Goal: Information Seeking & Learning: Learn about a topic

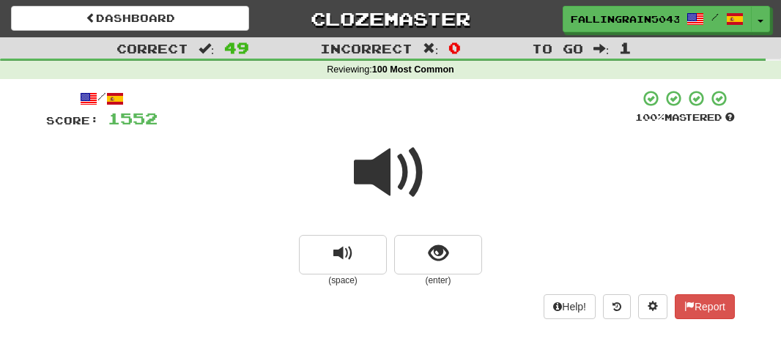
click at [382, 136] on span at bounding box center [390, 172] width 73 height 73
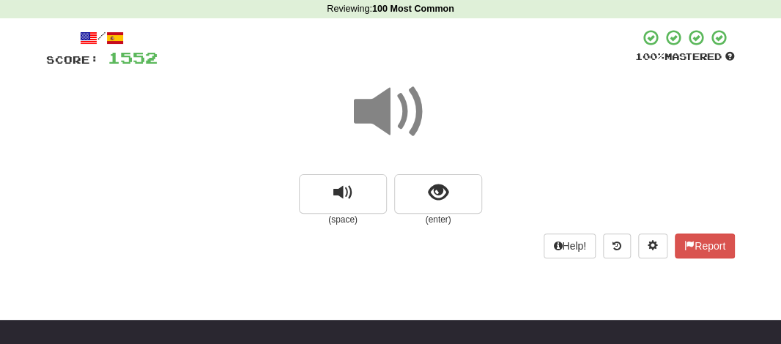
drag, startPoint x: 0, startPoint y: 0, endPoint x: 382, endPoint y: 103, distance: 396.0
click at [382, 103] on span at bounding box center [390, 111] width 73 height 73
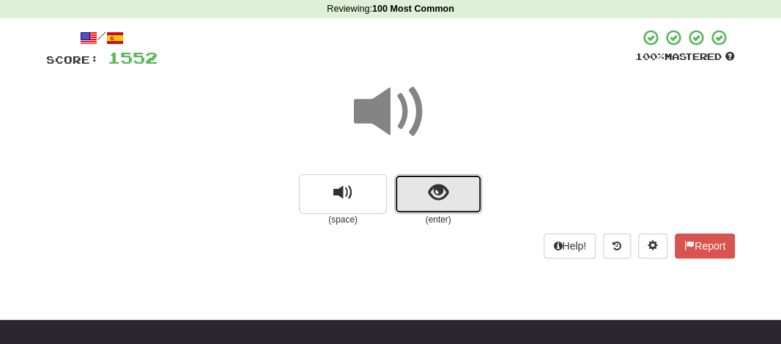
click at [407, 184] on button "show sentence" at bounding box center [438, 194] width 88 height 40
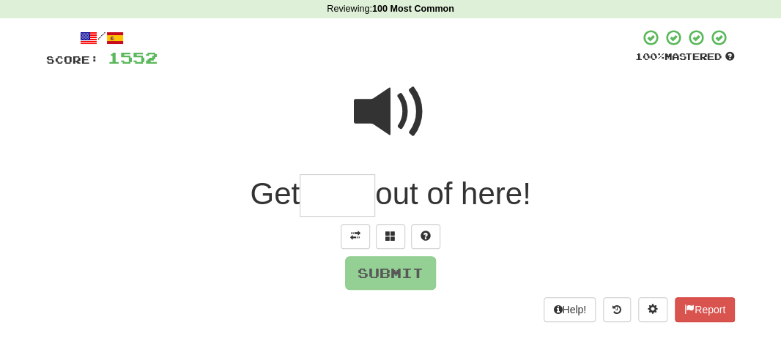
click at [388, 122] on span at bounding box center [390, 111] width 73 height 73
click at [344, 192] on input "text" at bounding box center [337, 195] width 75 height 43
click at [385, 112] on span at bounding box center [390, 111] width 73 height 73
click at [338, 193] on input "text" at bounding box center [337, 195] width 75 height 43
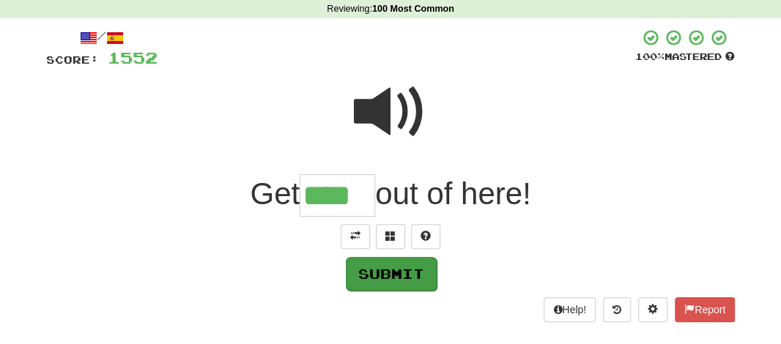
type input "****"
click at [371, 285] on button "Submit" at bounding box center [391, 274] width 91 height 34
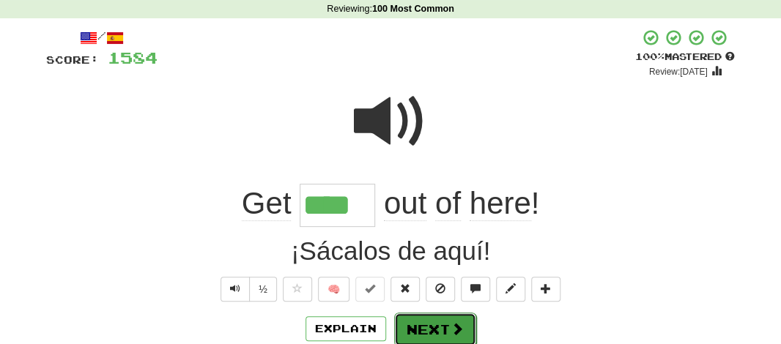
click at [429, 322] on button "Next" at bounding box center [435, 330] width 82 height 34
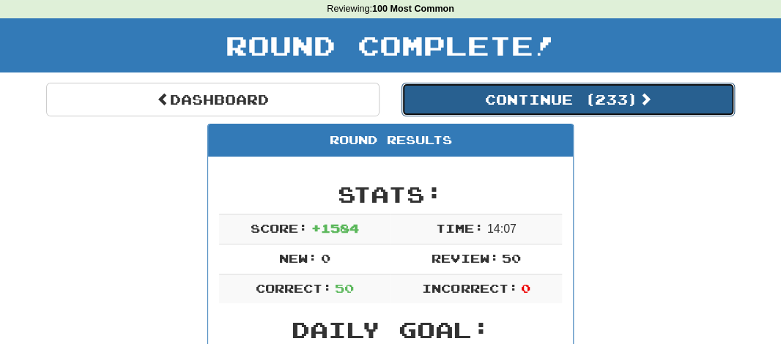
click at [532, 92] on button "Continue ( 233 )" at bounding box center [567, 100] width 333 height 34
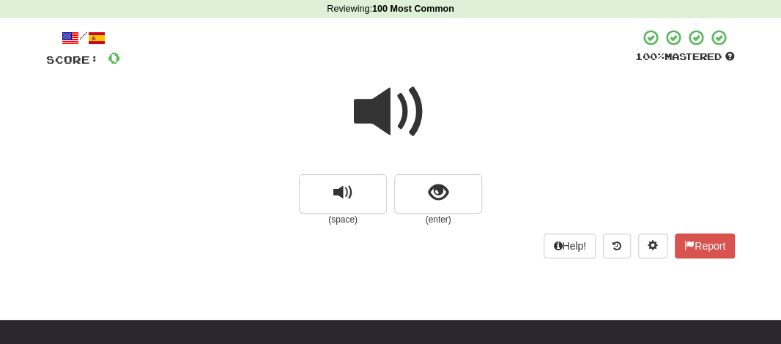
click at [369, 115] on span at bounding box center [390, 111] width 73 height 73
click at [416, 169] on div at bounding box center [390, 122] width 688 height 105
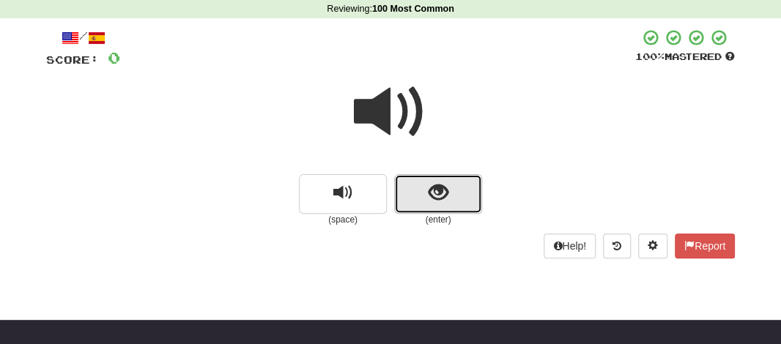
click at [415, 188] on button "show sentence" at bounding box center [438, 194] width 88 height 40
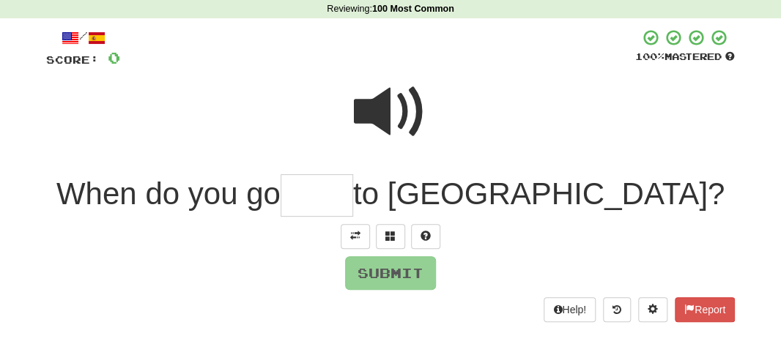
click at [353, 198] on input "text" at bounding box center [317, 195] width 73 height 43
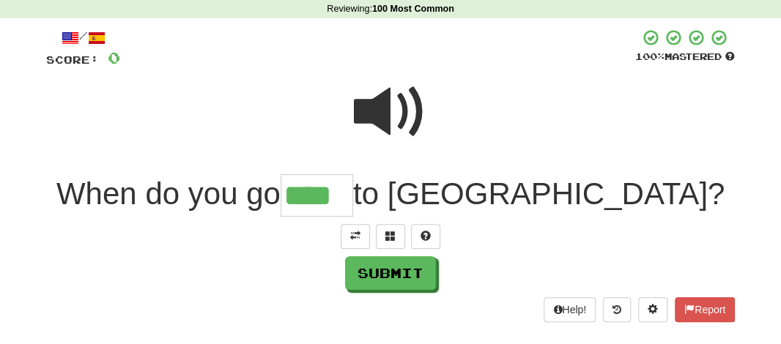
type input "****"
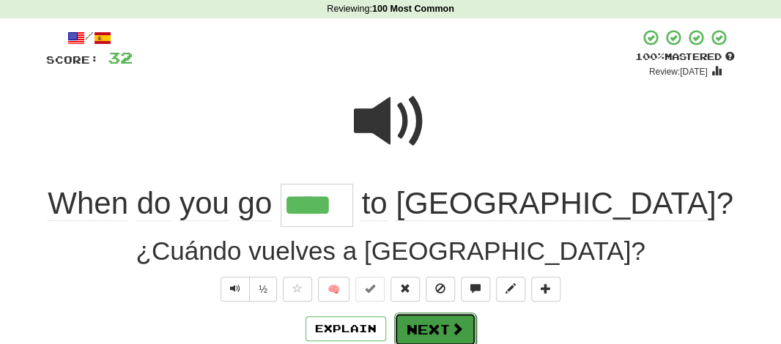
click at [427, 323] on button "Next" at bounding box center [435, 330] width 82 height 34
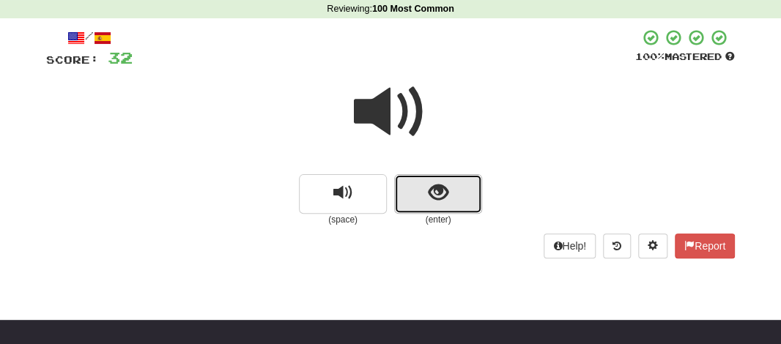
click at [419, 200] on button "show sentence" at bounding box center [438, 194] width 88 height 40
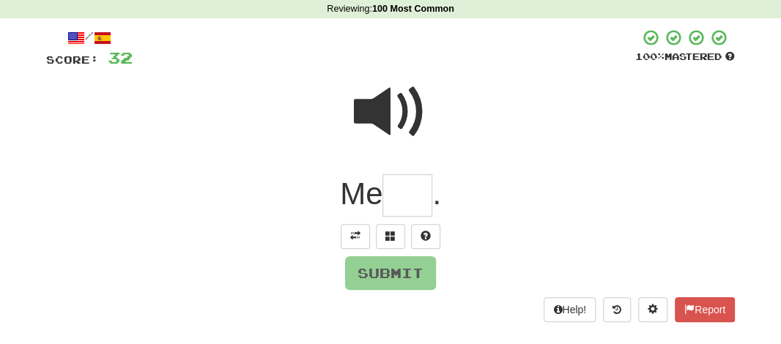
click at [418, 190] on input "text" at bounding box center [407, 195] width 50 height 43
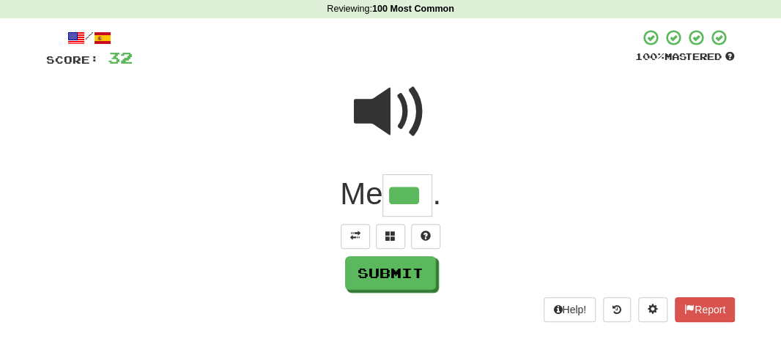
type input "***"
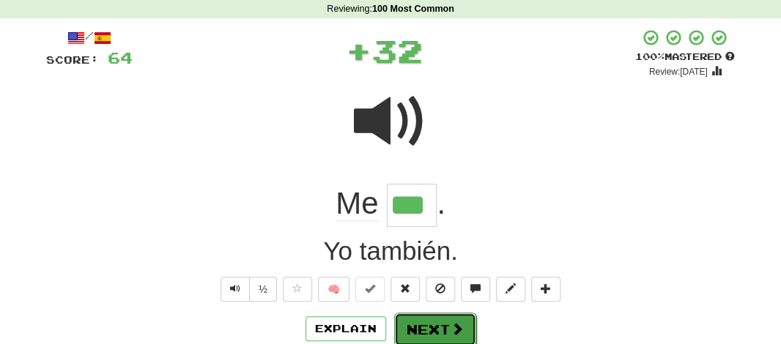
click at [445, 326] on button "Next" at bounding box center [435, 330] width 82 height 34
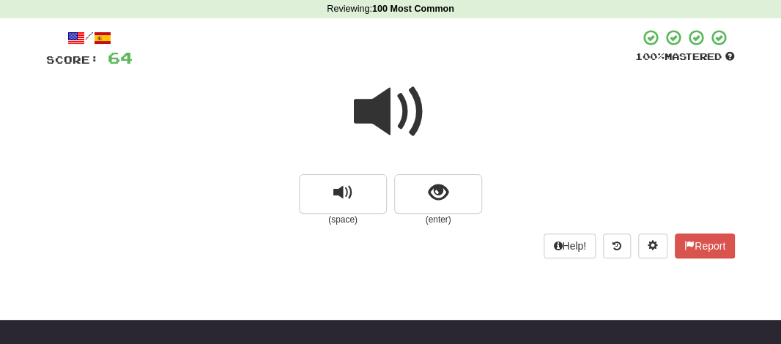
click at [377, 97] on span at bounding box center [390, 111] width 73 height 73
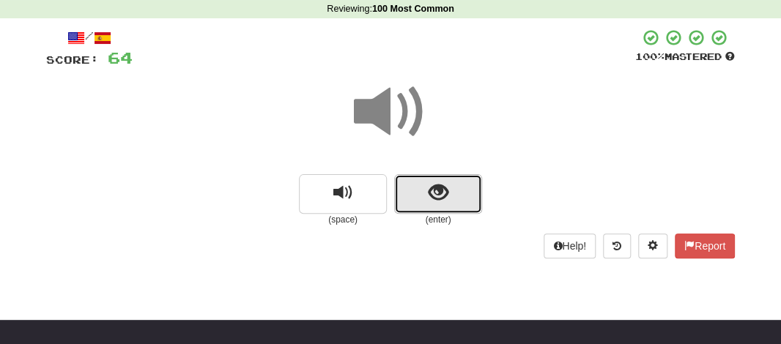
click at [429, 196] on span "show sentence" at bounding box center [438, 193] width 20 height 20
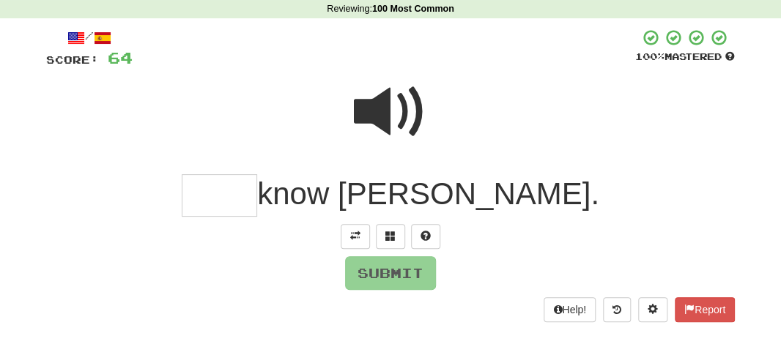
click at [257, 187] on input "text" at bounding box center [219, 195] width 75 height 43
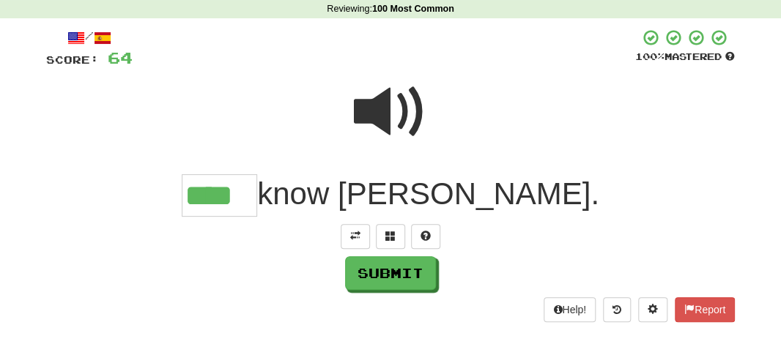
type input "****"
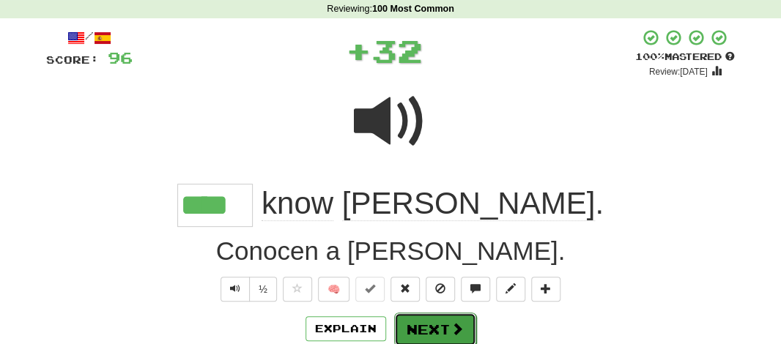
click at [412, 314] on button "Next" at bounding box center [435, 330] width 82 height 34
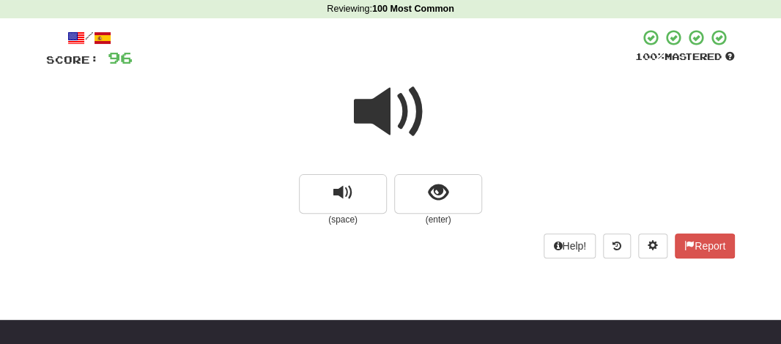
click at [389, 116] on span at bounding box center [390, 111] width 73 height 73
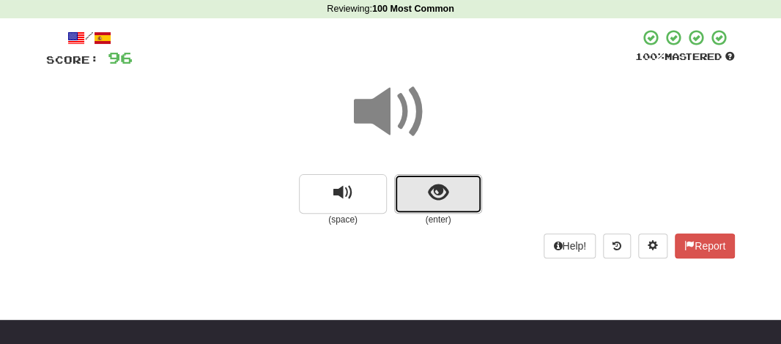
click at [426, 191] on button "show sentence" at bounding box center [438, 194] width 88 height 40
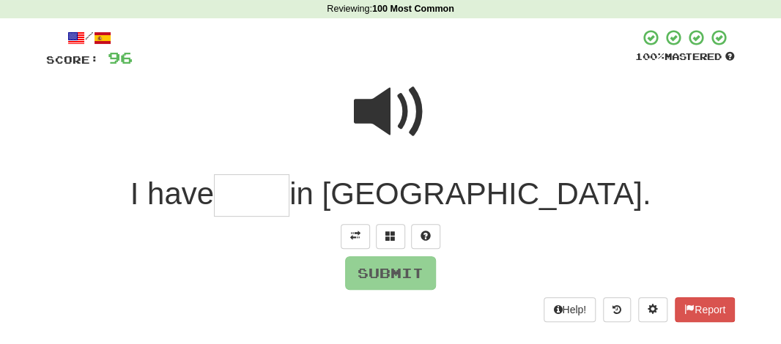
click at [289, 189] on input "text" at bounding box center [251, 195] width 75 height 43
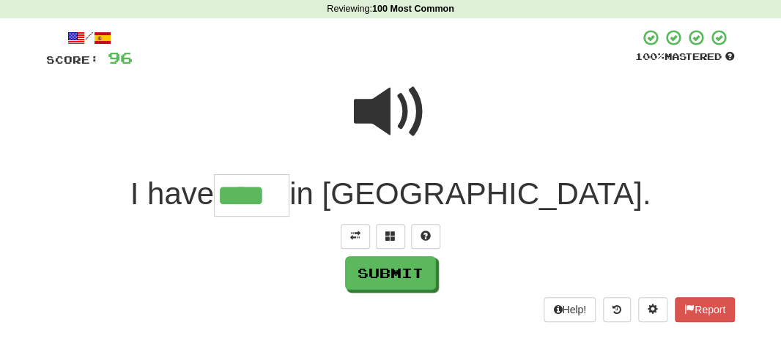
type input "****"
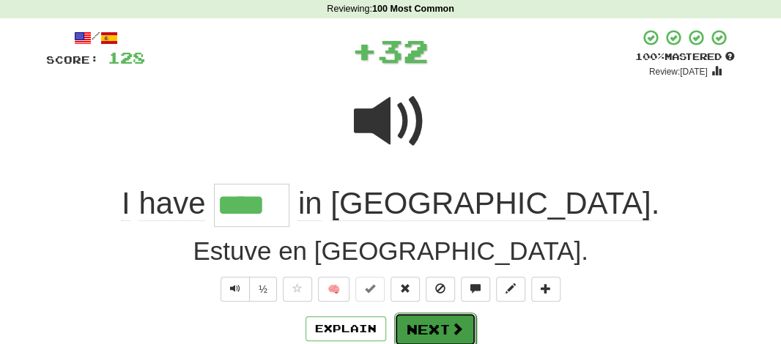
click at [433, 324] on button "Next" at bounding box center [435, 330] width 82 height 34
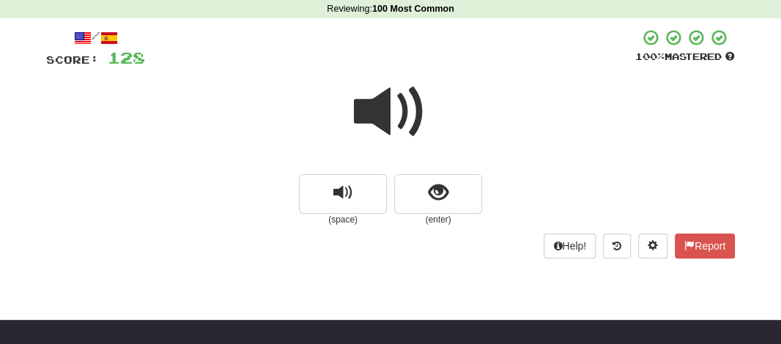
click at [395, 121] on span at bounding box center [390, 111] width 73 height 73
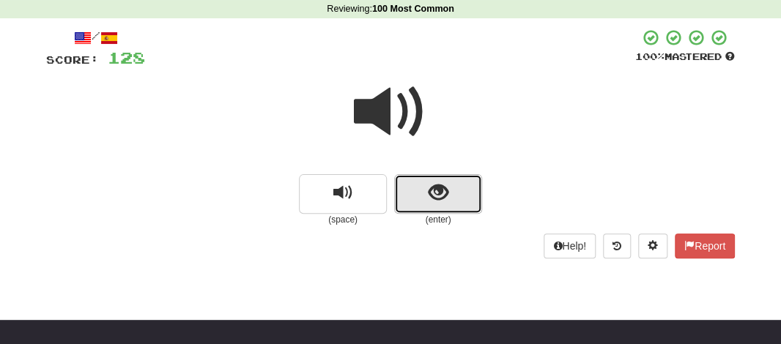
click at [415, 179] on button "show sentence" at bounding box center [438, 194] width 88 height 40
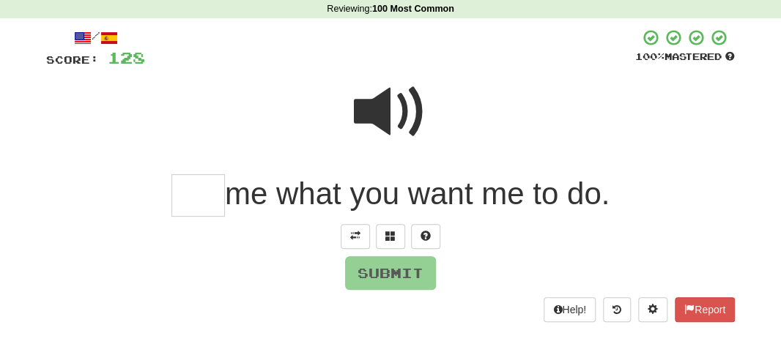
click at [195, 189] on input "text" at bounding box center [197, 195] width 53 height 43
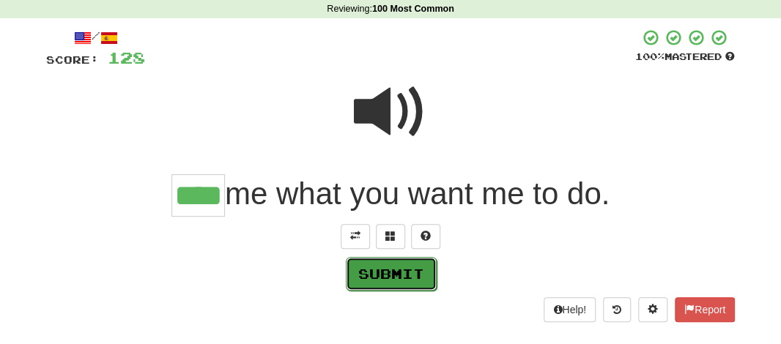
click at [382, 272] on button "Submit" at bounding box center [391, 274] width 91 height 34
type input "****"
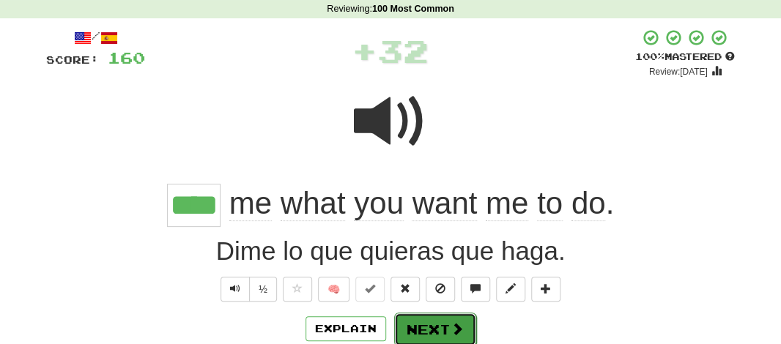
click at [423, 322] on button "Next" at bounding box center [435, 330] width 82 height 34
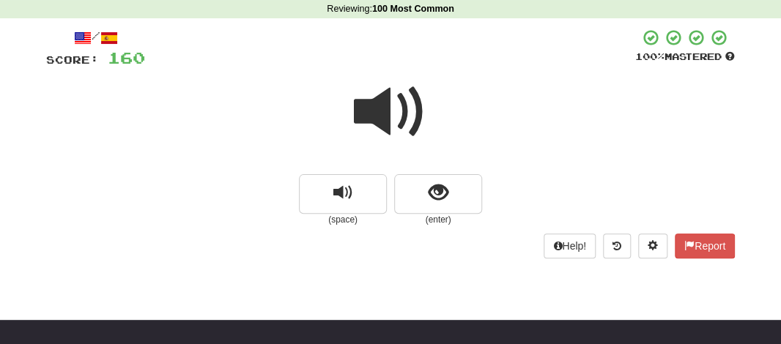
click at [379, 111] on span at bounding box center [390, 111] width 73 height 73
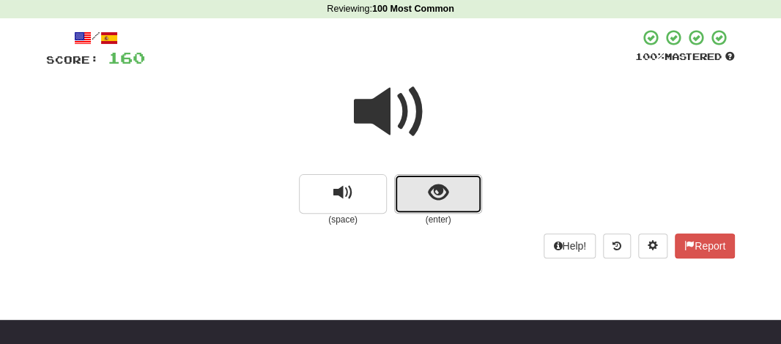
click at [424, 211] on button "show sentence" at bounding box center [438, 194] width 88 height 40
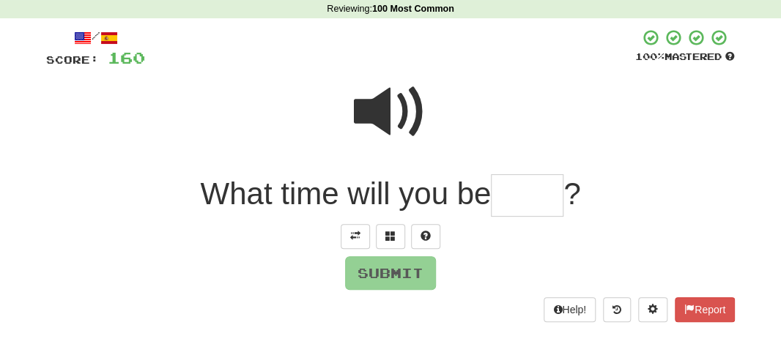
click at [531, 193] on input "text" at bounding box center [527, 195] width 73 height 43
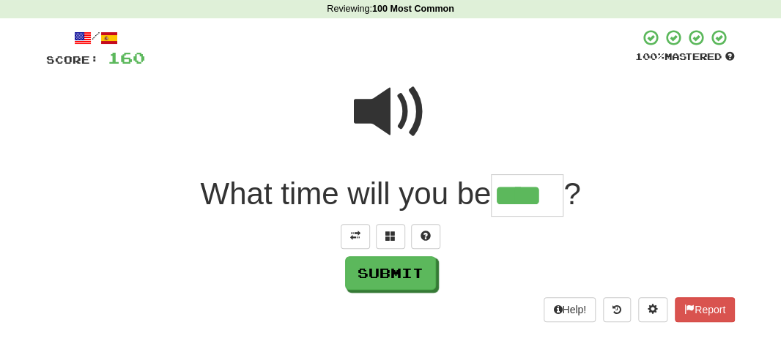
type input "****"
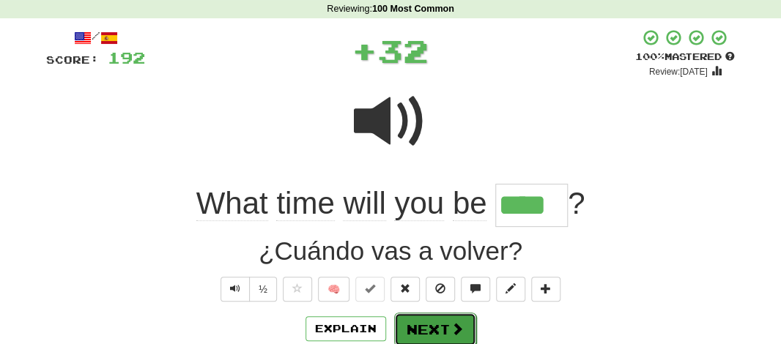
click at [453, 327] on span at bounding box center [456, 328] width 13 height 13
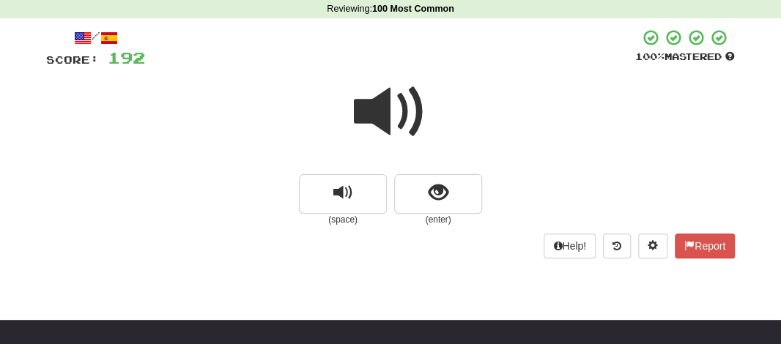
click at [377, 121] on span at bounding box center [390, 111] width 73 height 73
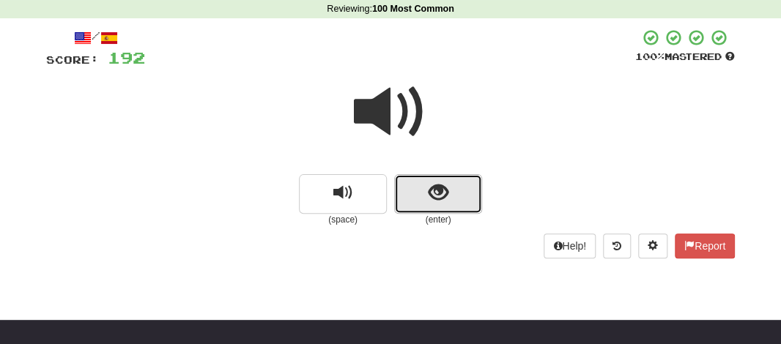
click at [404, 179] on button "show sentence" at bounding box center [438, 194] width 88 height 40
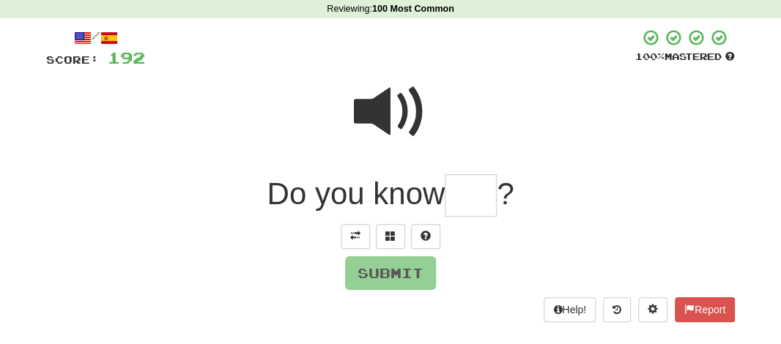
click at [404, 179] on span "Do you know" at bounding box center [356, 194] width 178 height 34
click at [466, 203] on input "text" at bounding box center [471, 195] width 52 height 43
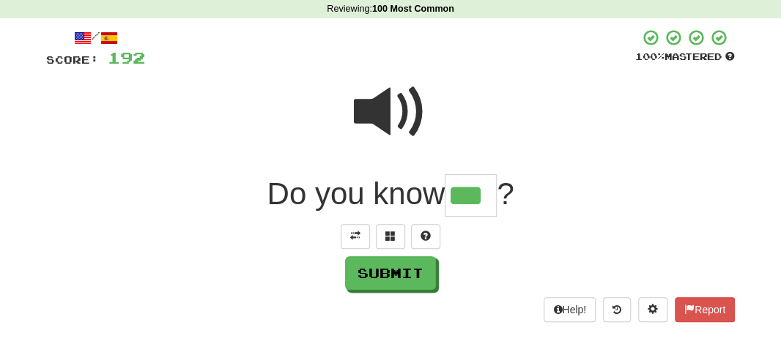
type input "***"
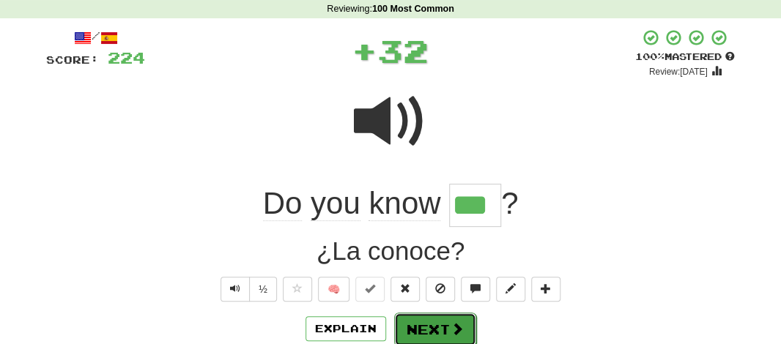
click at [444, 327] on button "Next" at bounding box center [435, 330] width 82 height 34
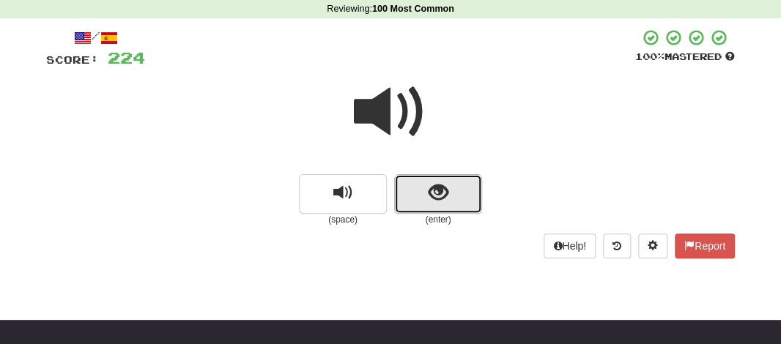
click at [424, 191] on button "show sentence" at bounding box center [438, 194] width 88 height 40
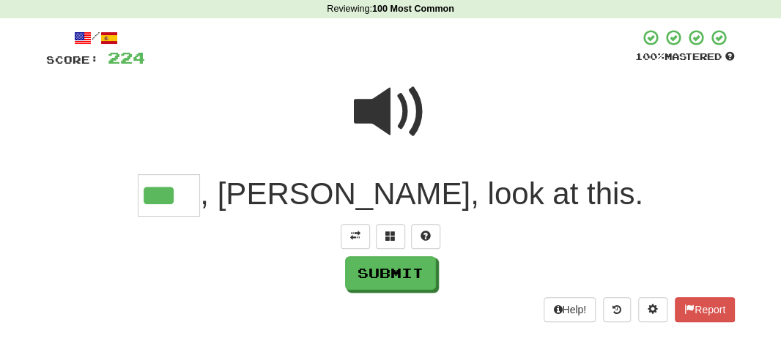
type input "***"
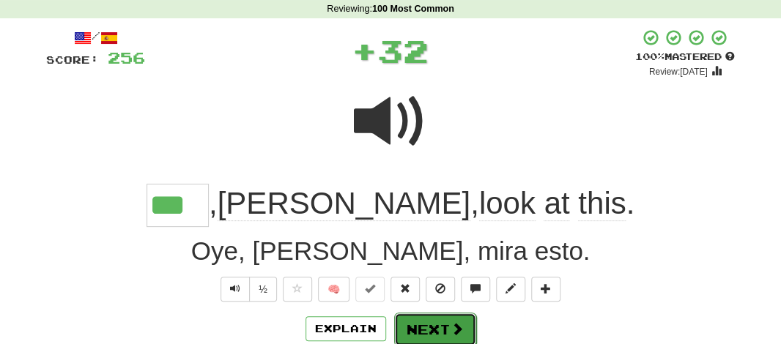
click at [434, 330] on button "Next" at bounding box center [435, 330] width 82 height 34
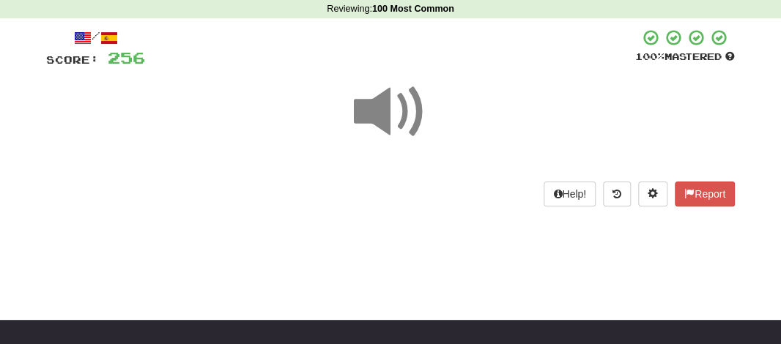
click at [376, 125] on span at bounding box center [390, 111] width 73 height 73
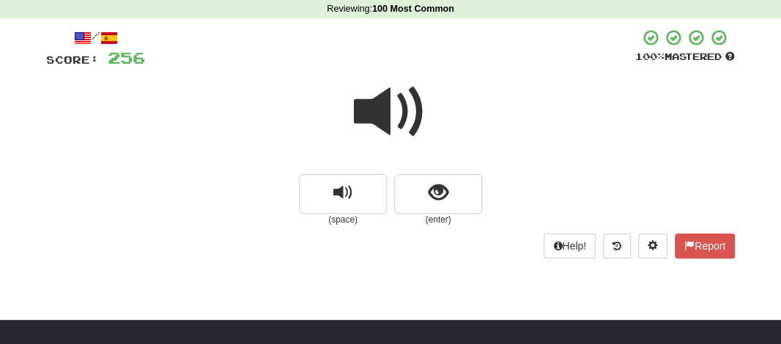
click at [376, 125] on span at bounding box center [390, 111] width 73 height 73
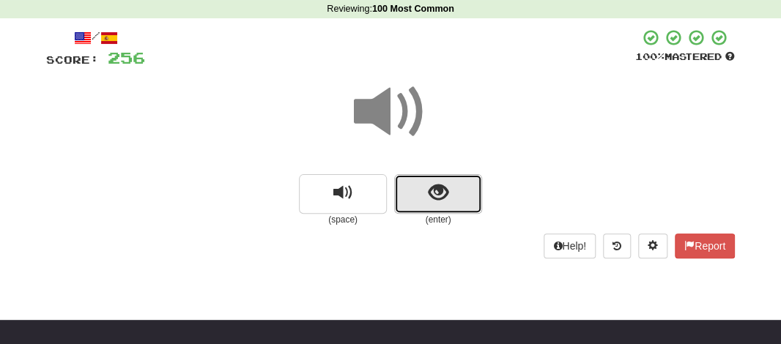
click at [436, 194] on span "show sentence" at bounding box center [438, 193] width 20 height 20
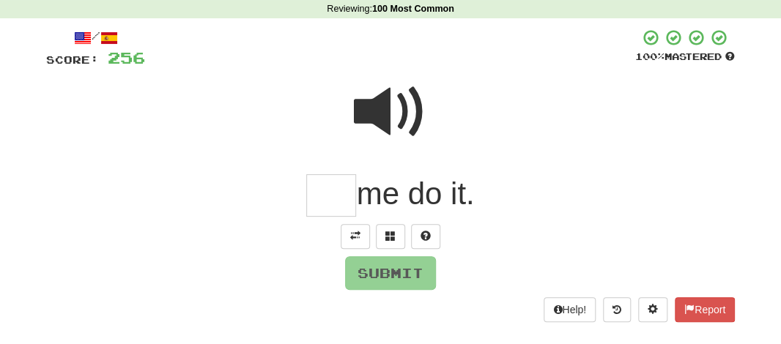
click at [325, 201] on input "text" at bounding box center [331, 195] width 50 height 43
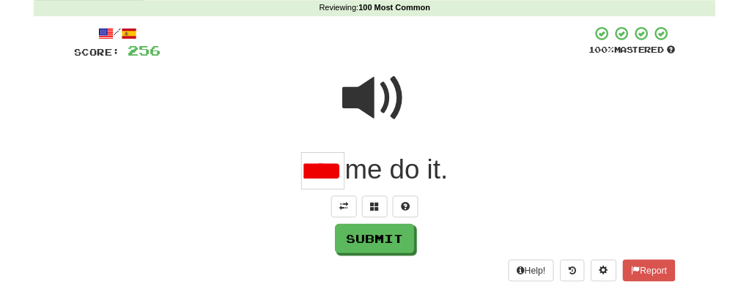
scroll to position [0, 0]
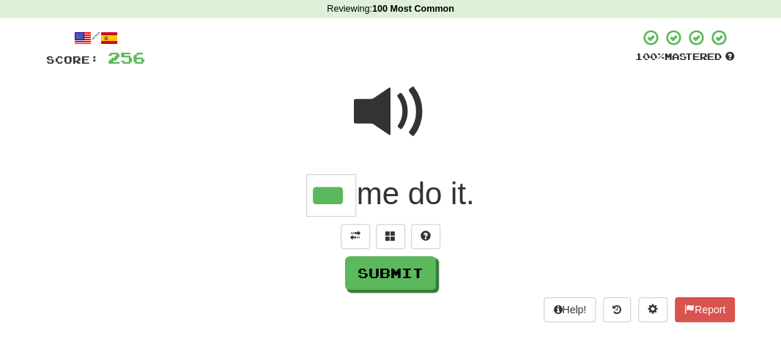
type input "***"
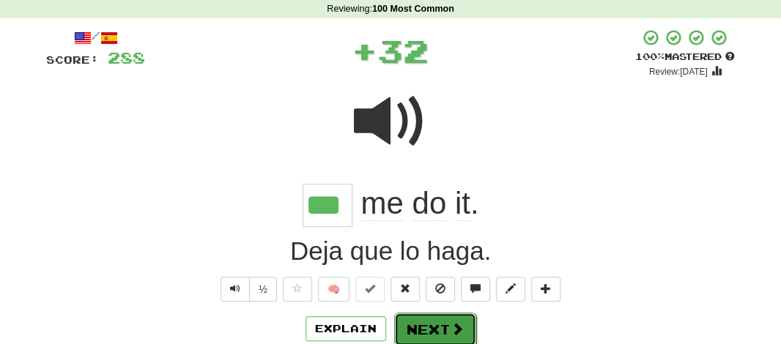
click at [436, 336] on button "Next" at bounding box center [435, 330] width 82 height 34
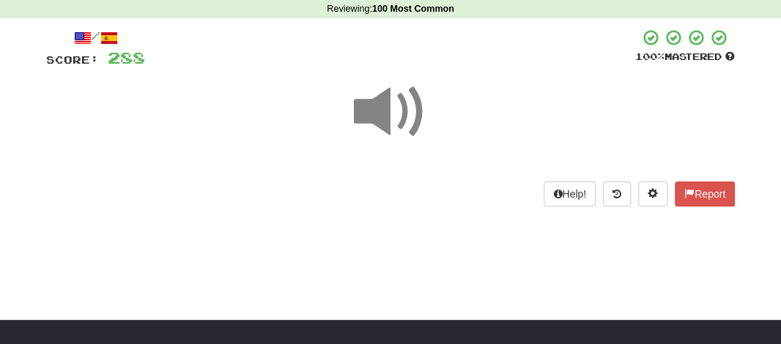
click at [383, 115] on span at bounding box center [390, 111] width 73 height 73
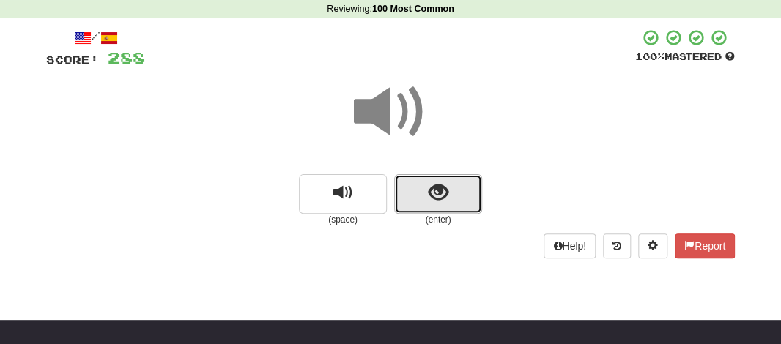
click at [441, 200] on span "show sentence" at bounding box center [438, 193] width 20 height 20
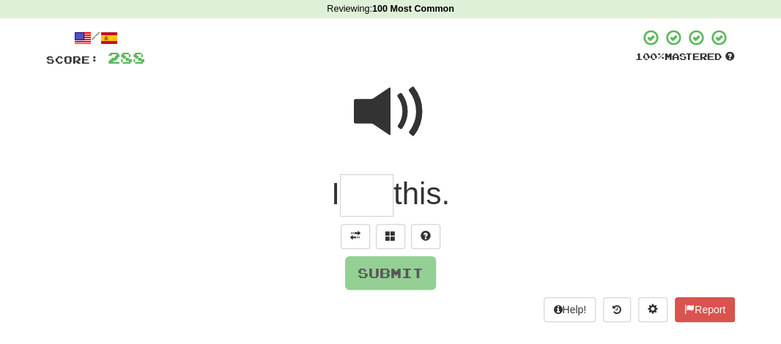
click at [351, 196] on input "text" at bounding box center [366, 195] width 53 height 43
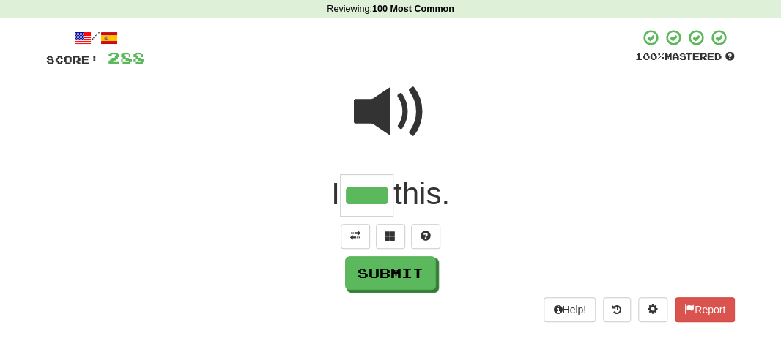
type input "*"
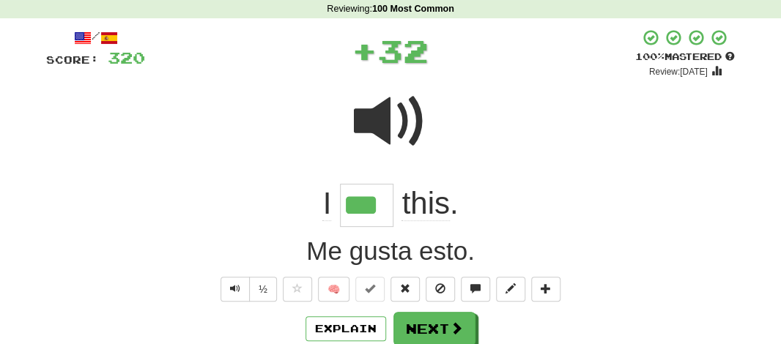
type input "****"
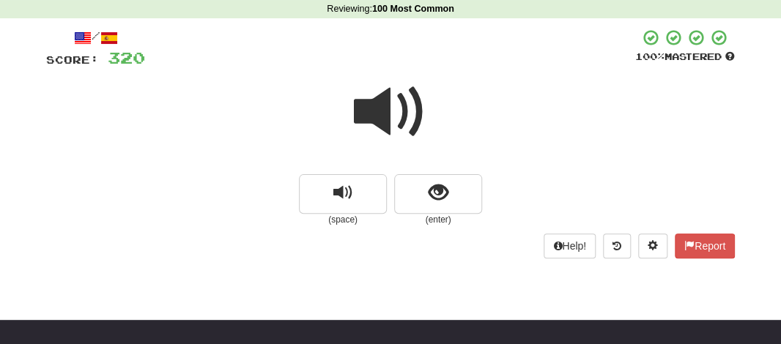
click at [380, 111] on span at bounding box center [390, 111] width 73 height 73
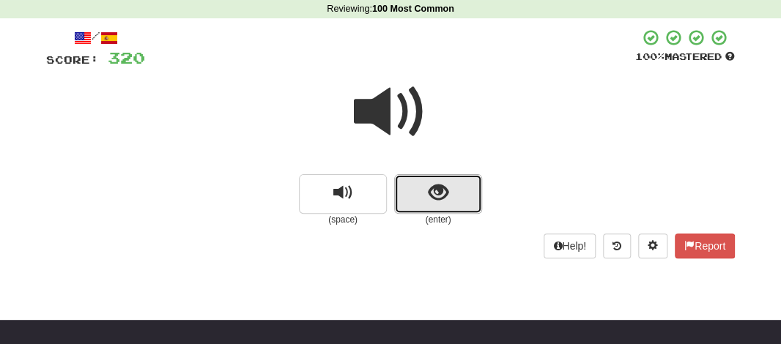
click at [427, 204] on button "show sentence" at bounding box center [438, 194] width 88 height 40
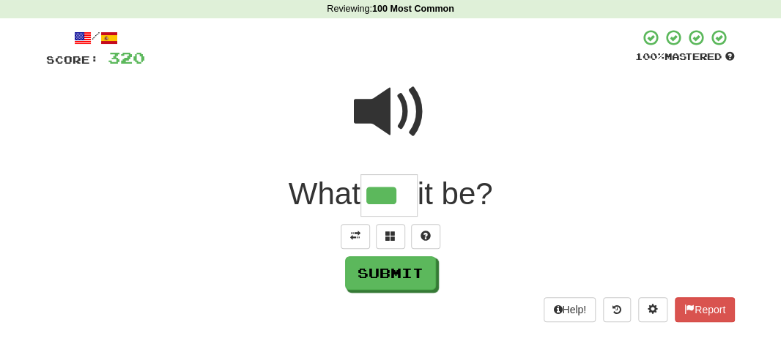
type input "***"
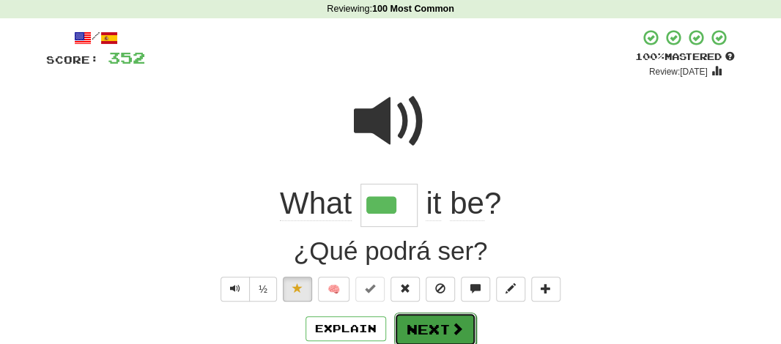
click at [430, 316] on button "Next" at bounding box center [435, 330] width 82 height 34
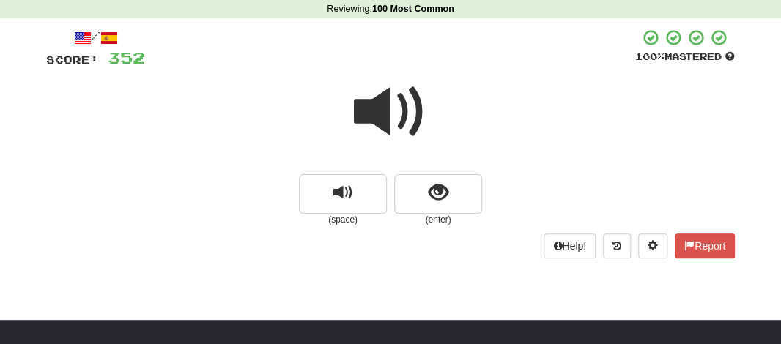
click at [374, 117] on span at bounding box center [390, 111] width 73 height 73
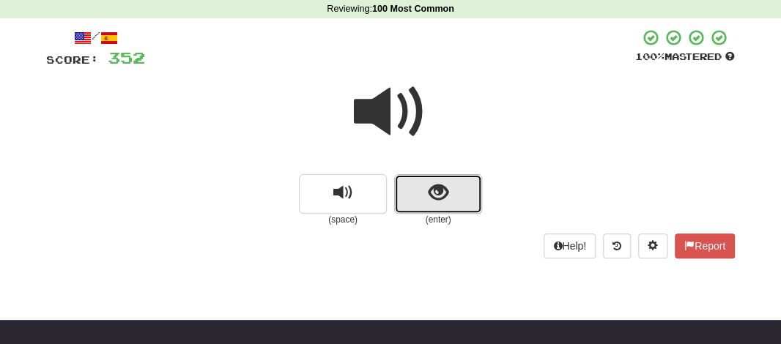
click at [430, 187] on span "show sentence" at bounding box center [438, 193] width 20 height 20
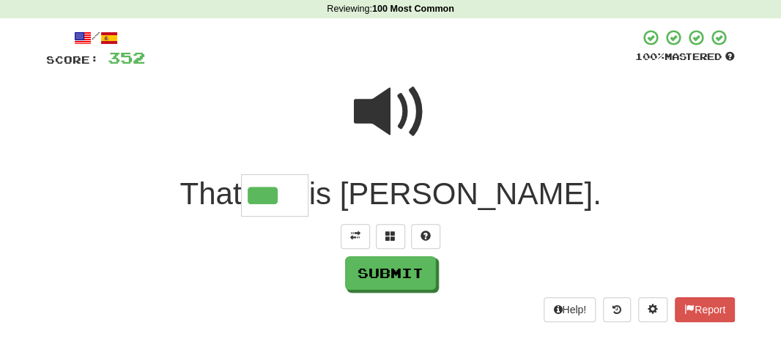
type input "***"
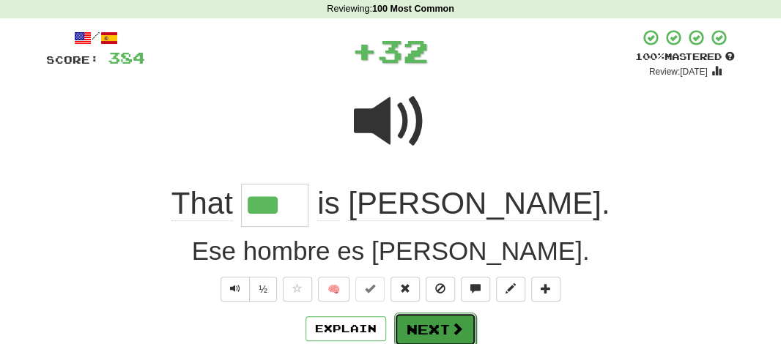
click at [402, 314] on button "Next" at bounding box center [435, 330] width 82 height 34
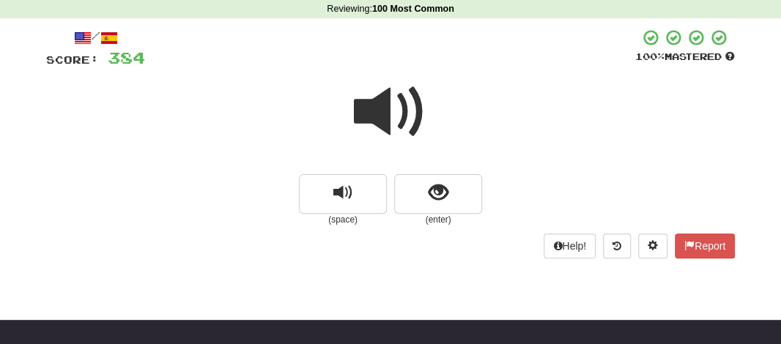
click at [380, 110] on span at bounding box center [390, 111] width 73 height 73
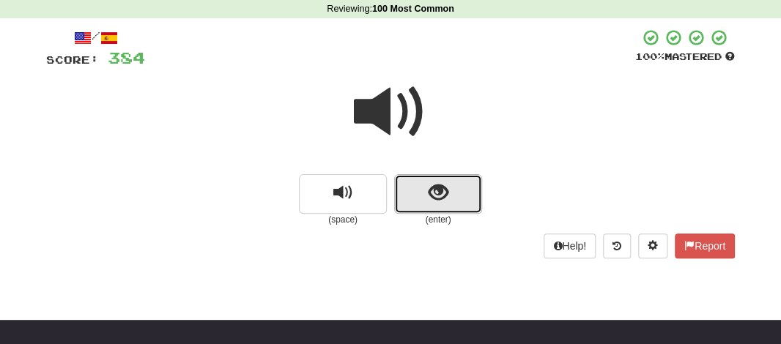
click at [406, 188] on button "show sentence" at bounding box center [438, 194] width 88 height 40
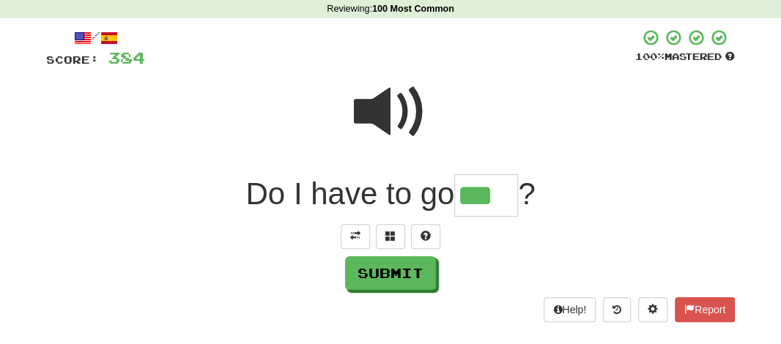
type input "***"
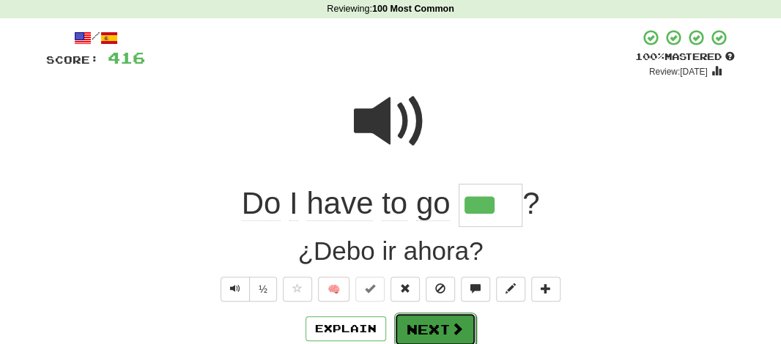
click at [420, 330] on button "Next" at bounding box center [435, 330] width 82 height 34
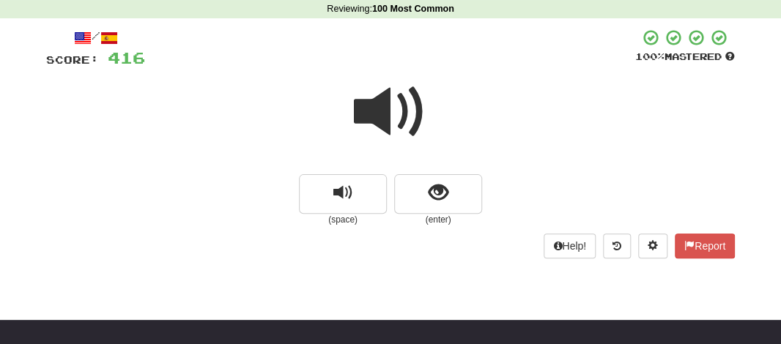
click at [379, 103] on span at bounding box center [390, 111] width 73 height 73
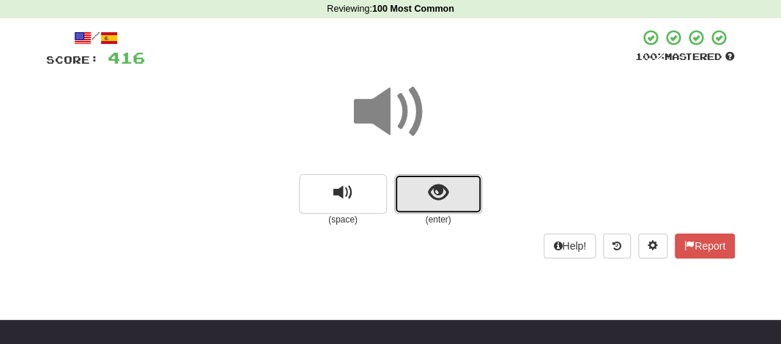
click at [412, 192] on button "show sentence" at bounding box center [438, 194] width 88 height 40
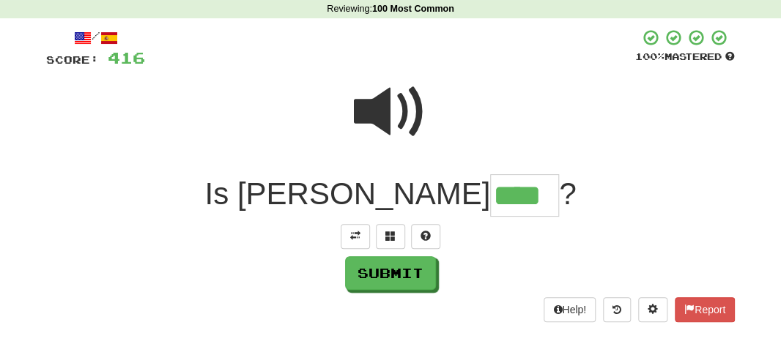
type input "****"
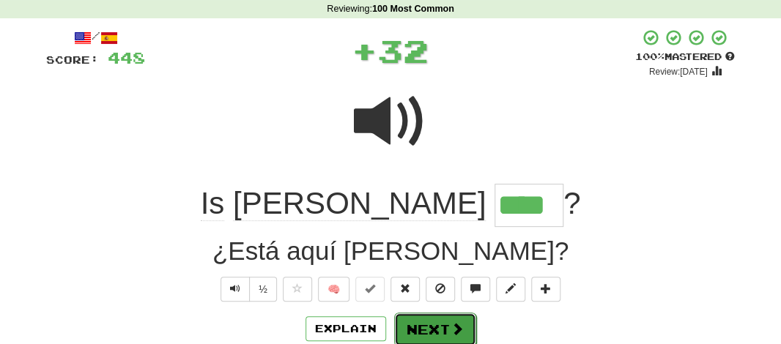
click at [434, 323] on button "Next" at bounding box center [435, 330] width 82 height 34
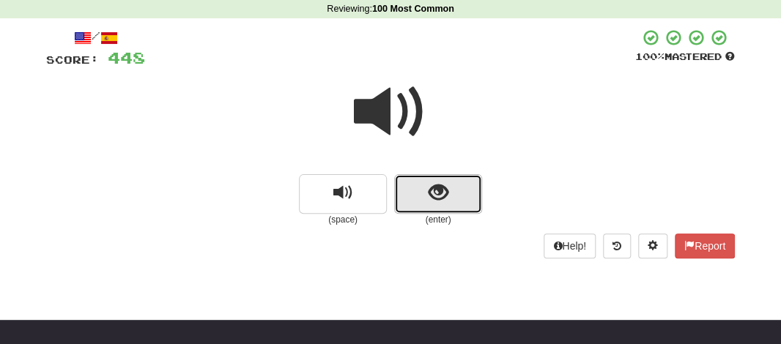
click at [433, 200] on span "show sentence" at bounding box center [438, 193] width 20 height 20
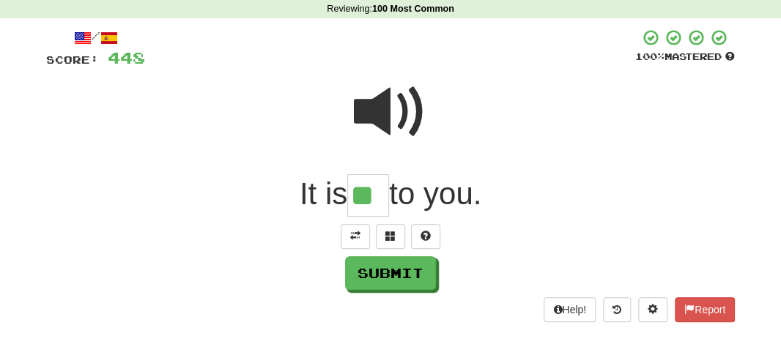
type input "**"
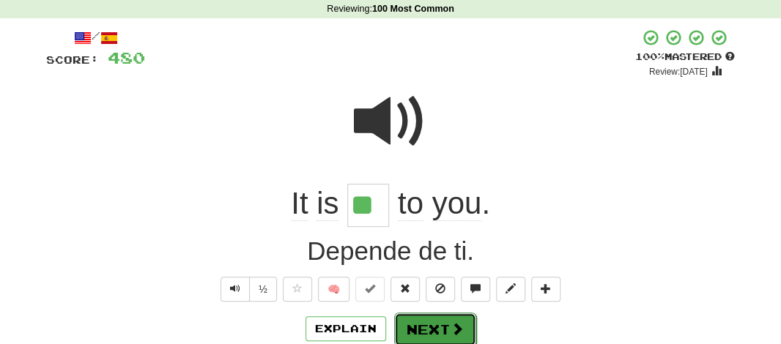
click at [426, 322] on button "Next" at bounding box center [435, 330] width 82 height 34
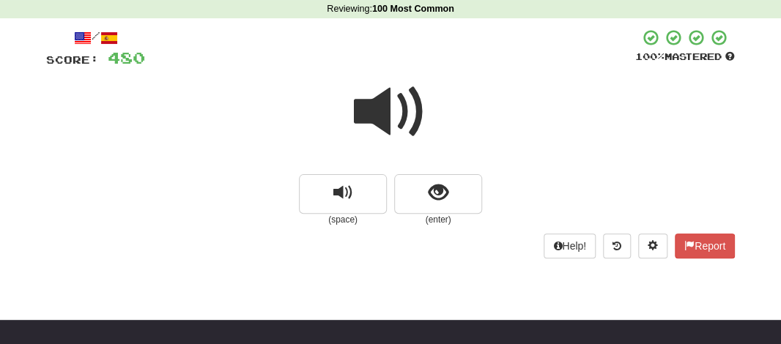
click at [374, 119] on span at bounding box center [390, 111] width 73 height 73
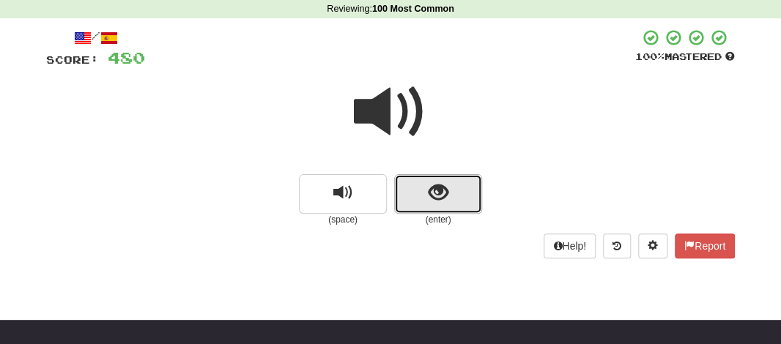
click at [440, 176] on button "show sentence" at bounding box center [438, 194] width 88 height 40
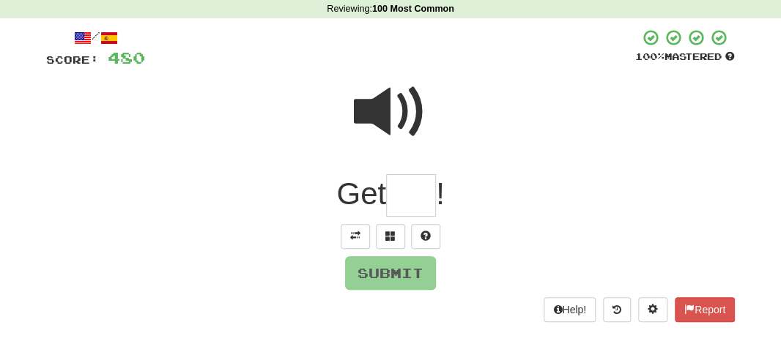
click at [422, 190] on input "text" at bounding box center [411, 195] width 50 height 43
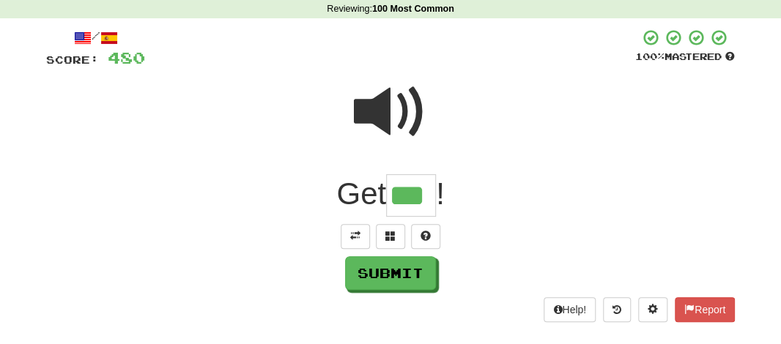
type input "***"
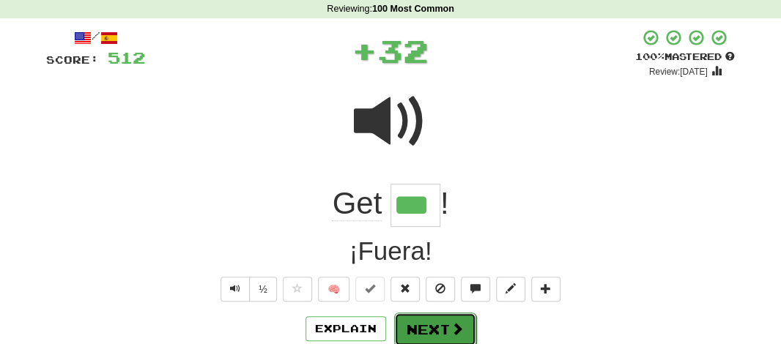
click at [428, 324] on button "Next" at bounding box center [435, 330] width 82 height 34
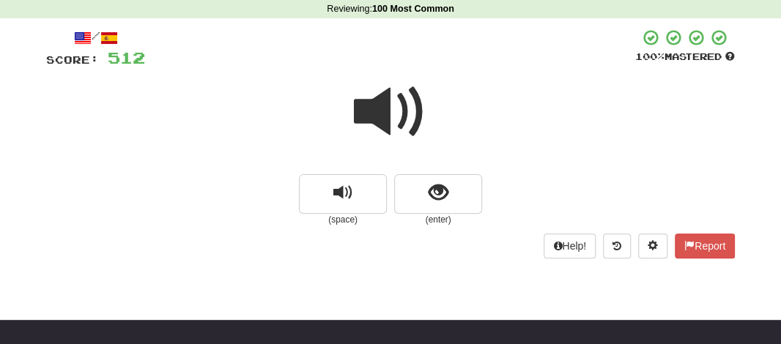
click at [389, 111] on span at bounding box center [390, 111] width 73 height 73
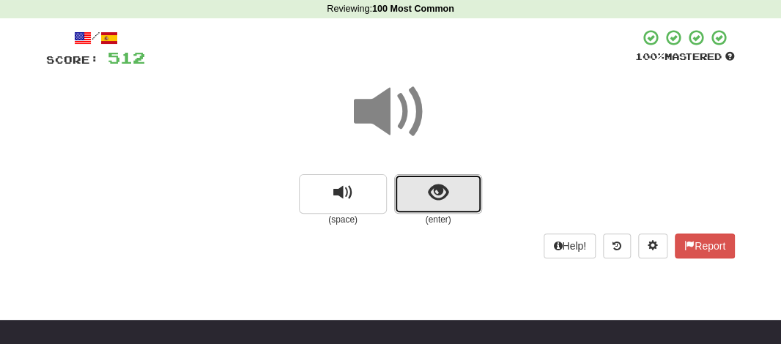
click at [417, 212] on button "show sentence" at bounding box center [438, 194] width 88 height 40
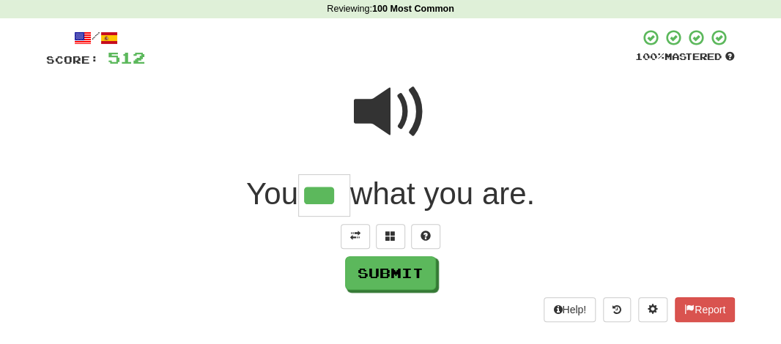
type input "***"
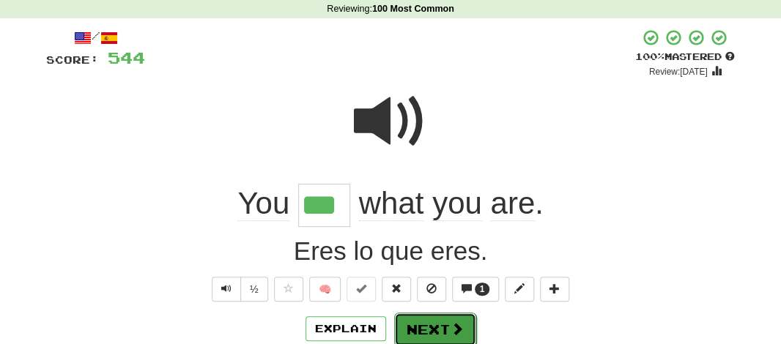
click at [412, 324] on button "Next" at bounding box center [435, 330] width 82 height 34
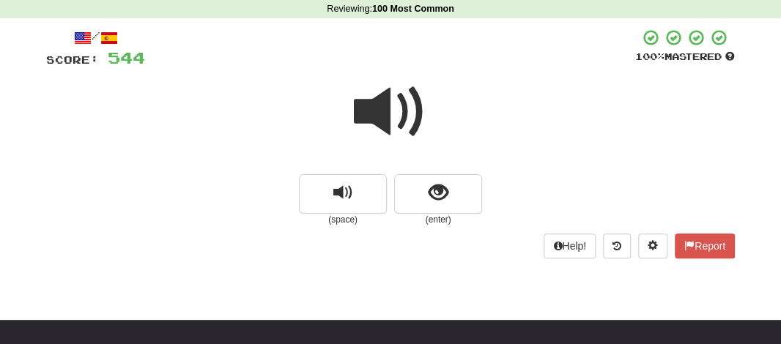
click at [368, 106] on span at bounding box center [390, 111] width 73 height 73
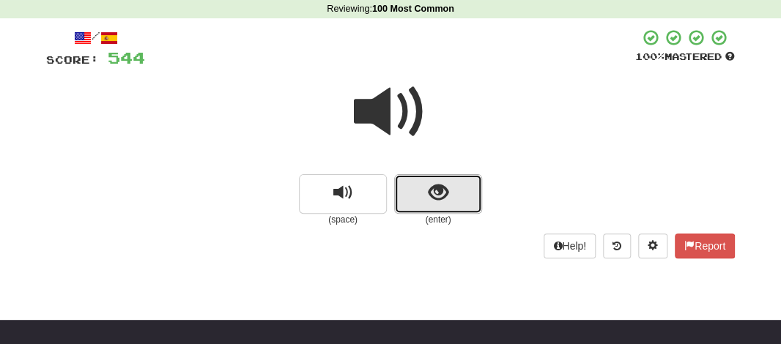
click at [428, 191] on span "show sentence" at bounding box center [438, 193] width 20 height 20
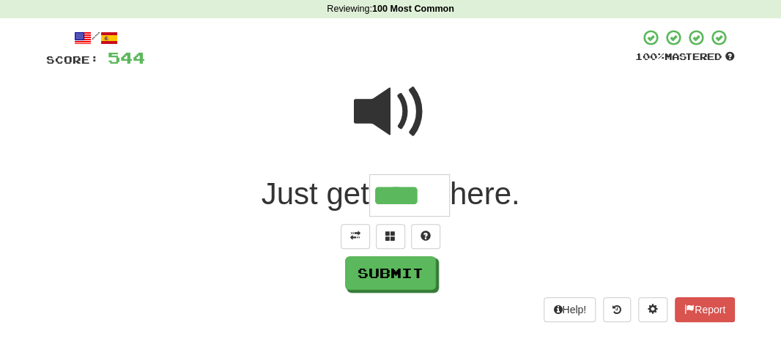
type input "****"
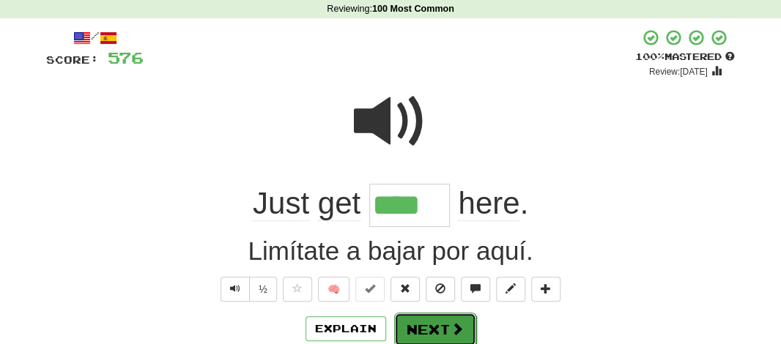
click at [422, 324] on button "Next" at bounding box center [435, 330] width 82 height 34
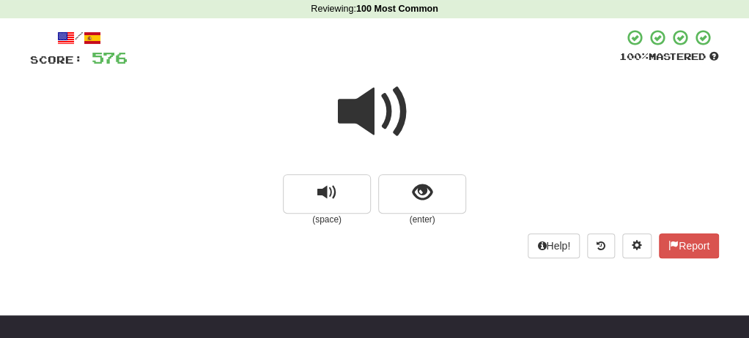
click at [373, 106] on span at bounding box center [374, 111] width 73 height 73
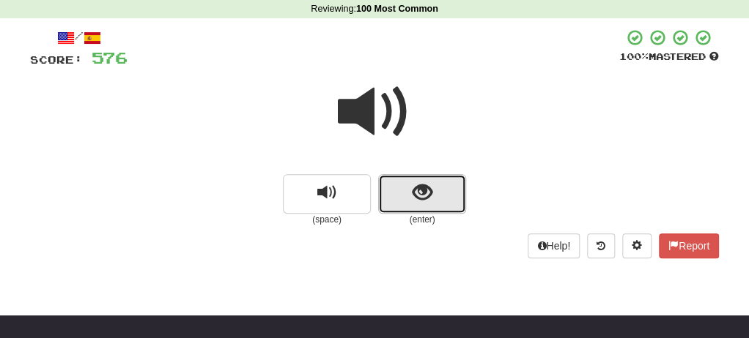
click at [399, 174] on button "show sentence" at bounding box center [422, 194] width 88 height 40
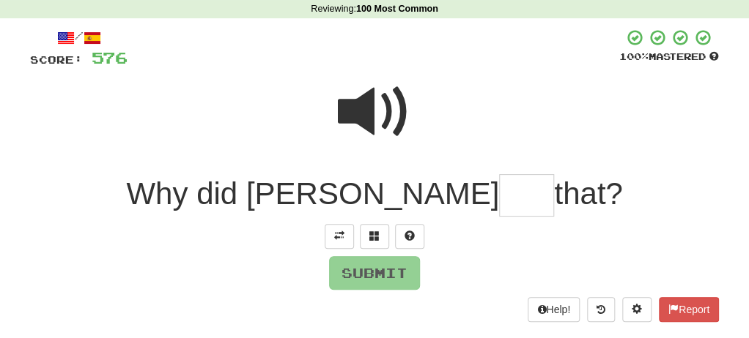
click at [499, 185] on input "text" at bounding box center [526, 195] width 55 height 43
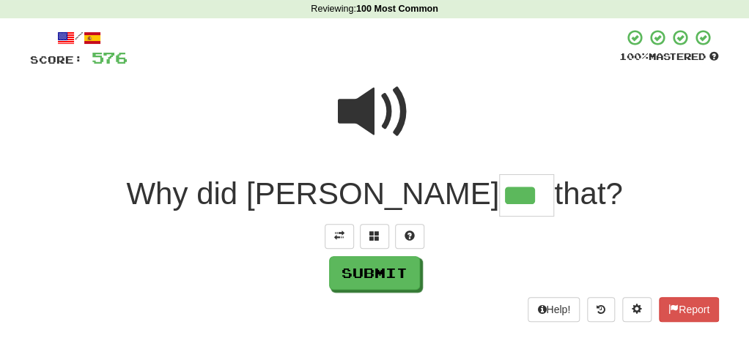
type input "***"
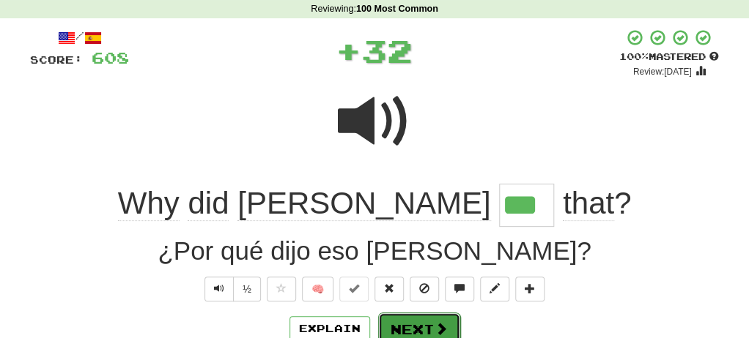
click at [410, 319] on button "Next" at bounding box center [419, 330] width 82 height 34
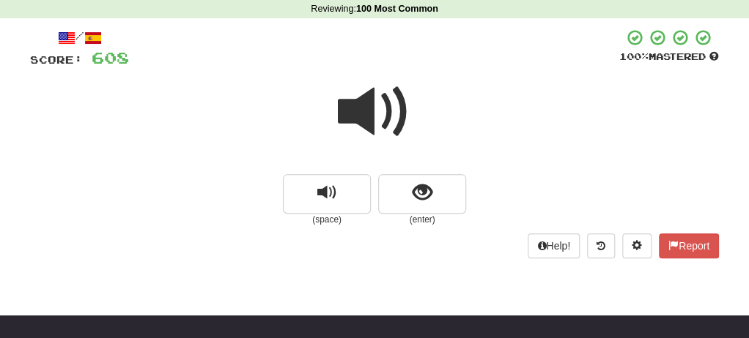
click at [366, 131] on span at bounding box center [374, 111] width 73 height 73
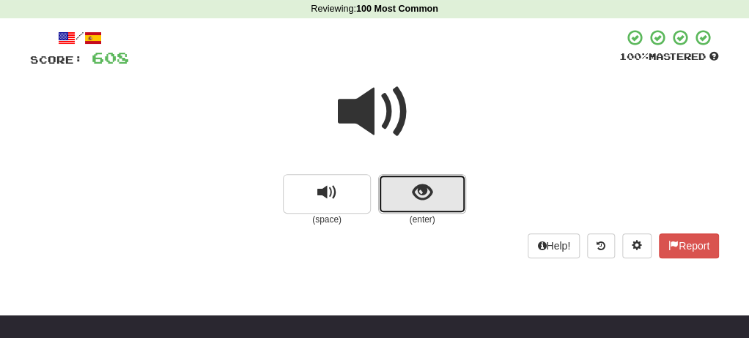
click at [412, 184] on span "show sentence" at bounding box center [422, 193] width 20 height 20
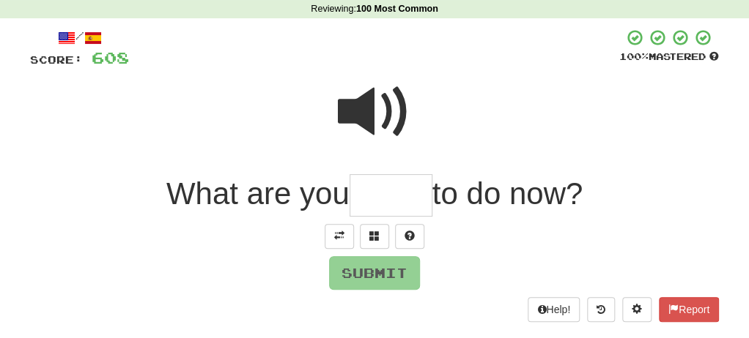
click at [379, 197] on input "text" at bounding box center [390, 195] width 83 height 43
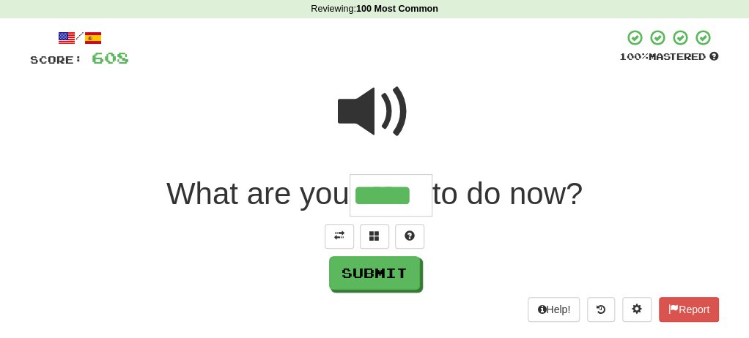
type input "*****"
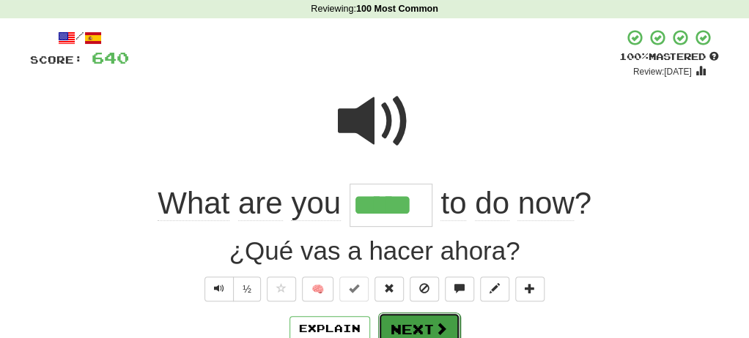
drag, startPoint x: 393, startPoint y: 318, endPoint x: 401, endPoint y: 324, distance: 10.6
drag, startPoint x: 401, startPoint y: 324, endPoint x: 384, endPoint y: 326, distance: 17.7
click at [384, 326] on button "Next" at bounding box center [419, 330] width 82 height 34
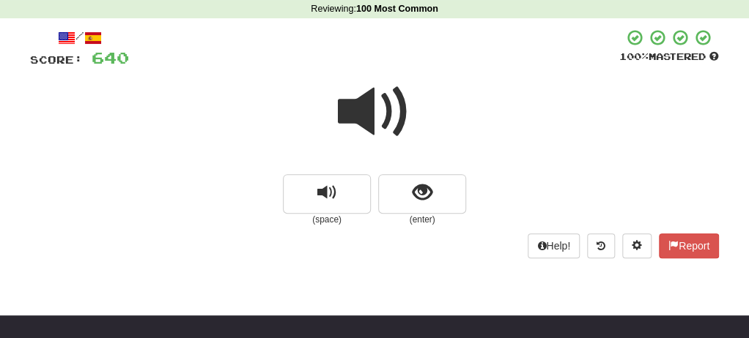
click at [368, 124] on span at bounding box center [374, 111] width 73 height 73
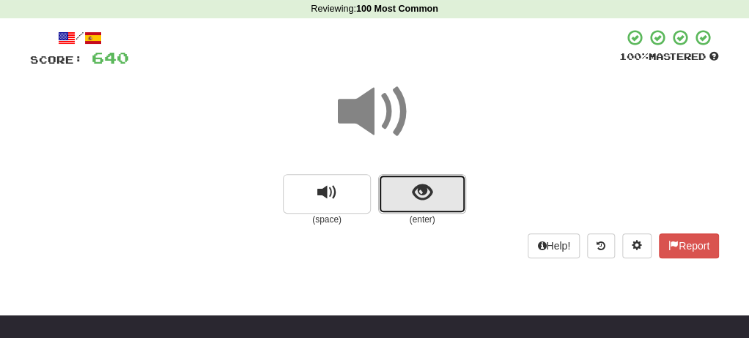
click at [415, 191] on span "show sentence" at bounding box center [422, 193] width 20 height 20
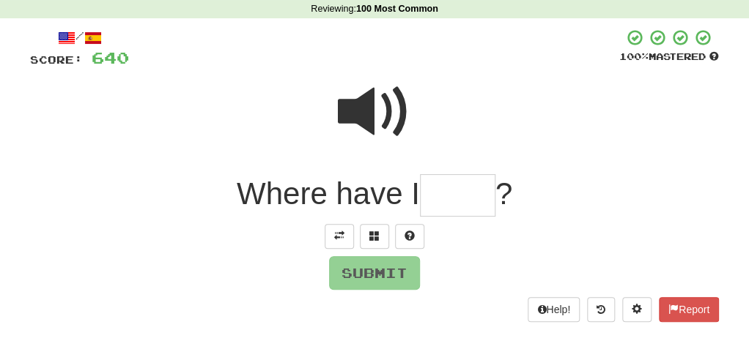
click at [381, 127] on span at bounding box center [374, 111] width 73 height 73
click at [448, 195] on input "text" at bounding box center [457, 195] width 75 height 43
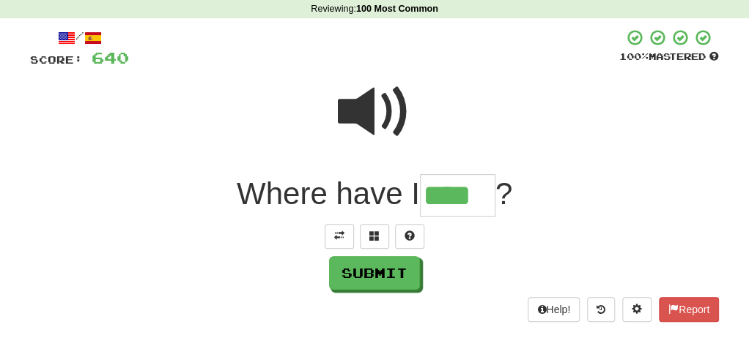
type input "****"
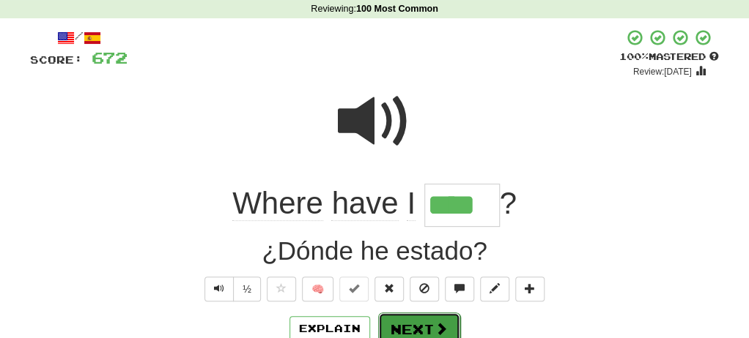
drag, startPoint x: 423, startPoint y: 326, endPoint x: 399, endPoint y: 325, distance: 24.2
click at [399, 325] on button "Next" at bounding box center [419, 330] width 82 height 34
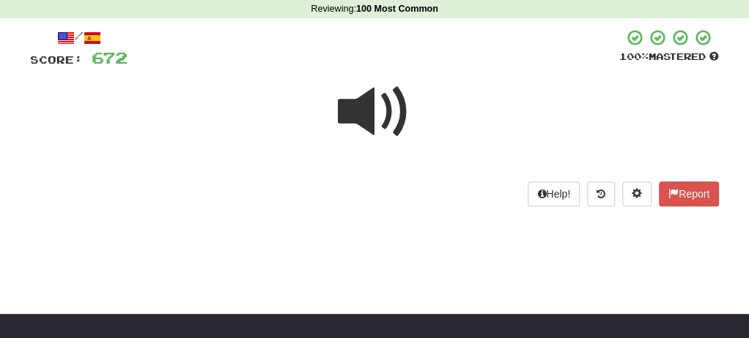
click at [371, 110] on span at bounding box center [374, 111] width 73 height 73
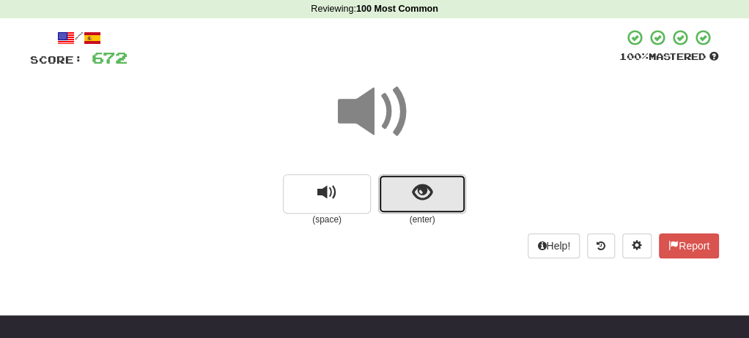
click at [393, 212] on button "show sentence" at bounding box center [422, 194] width 88 height 40
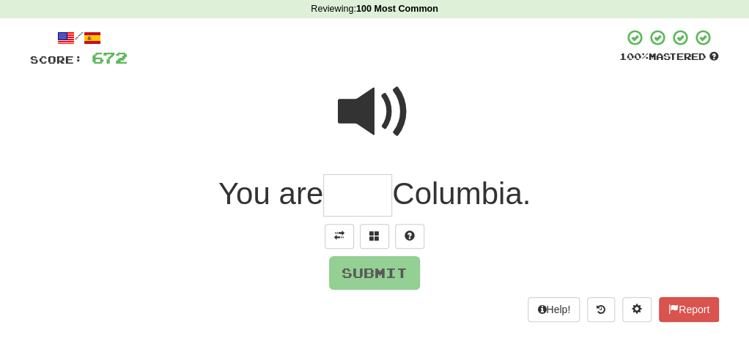
click at [349, 201] on input "text" at bounding box center [357, 195] width 69 height 43
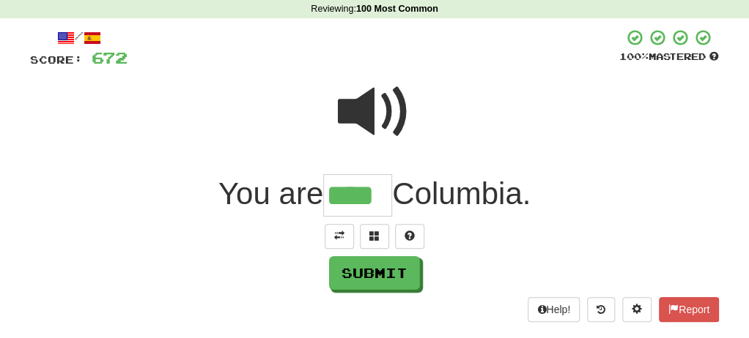
type input "****"
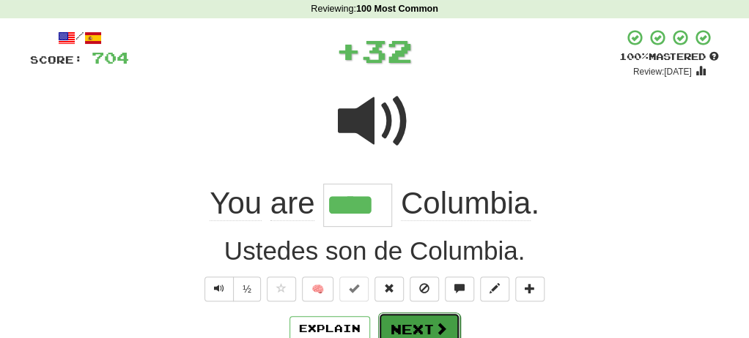
click at [397, 317] on button "Next" at bounding box center [419, 330] width 82 height 34
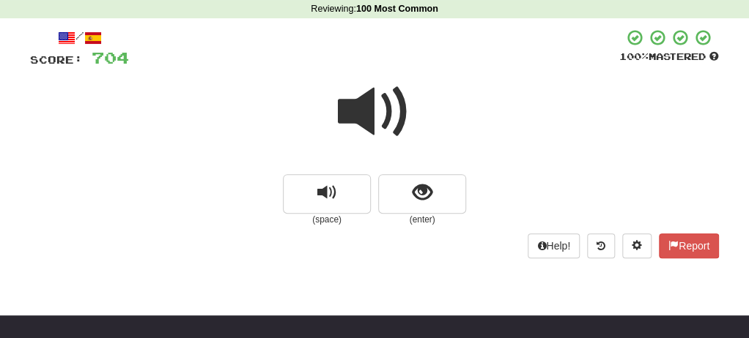
click at [363, 106] on span at bounding box center [374, 111] width 73 height 73
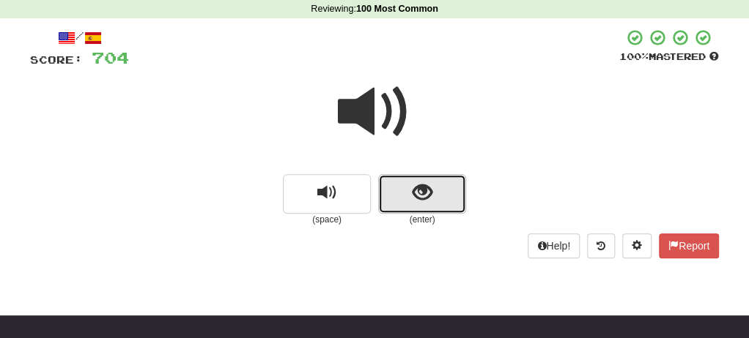
click at [396, 182] on button "show sentence" at bounding box center [422, 194] width 88 height 40
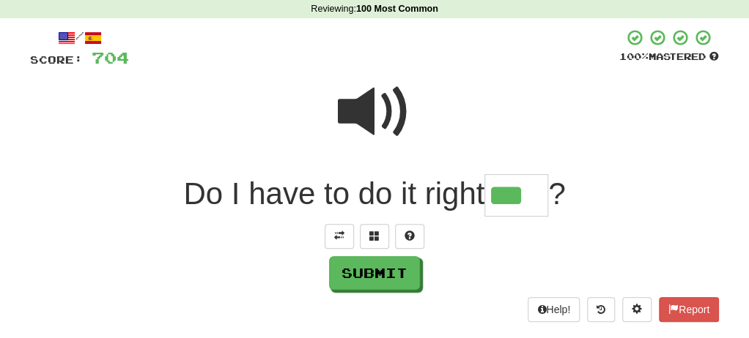
type input "***"
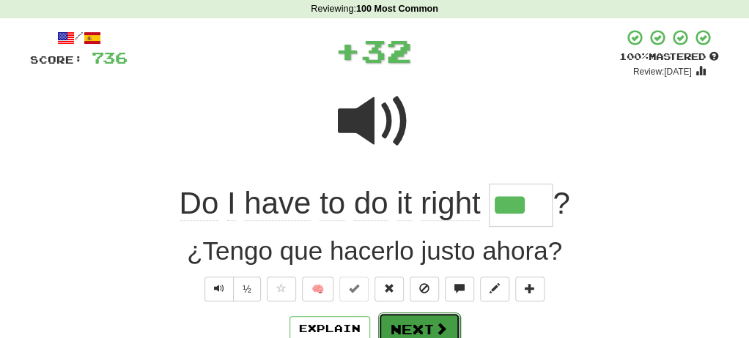
click at [420, 322] on button "Next" at bounding box center [419, 330] width 82 height 34
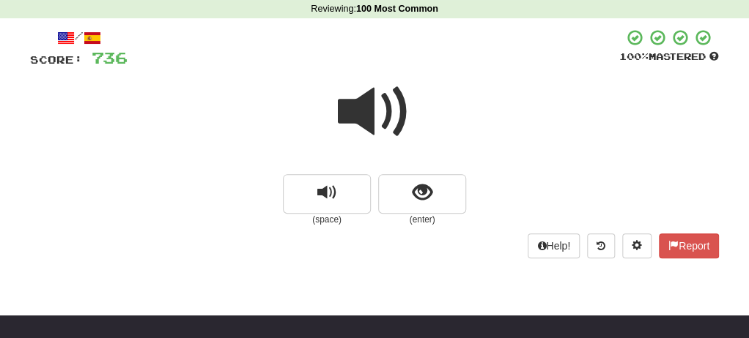
click at [373, 113] on span at bounding box center [374, 111] width 73 height 73
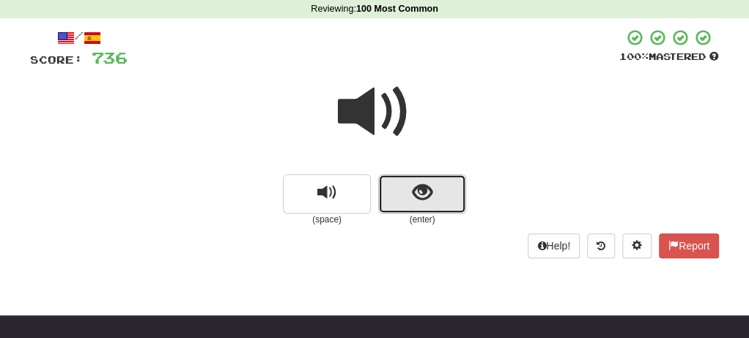
click at [403, 191] on button "show sentence" at bounding box center [422, 194] width 88 height 40
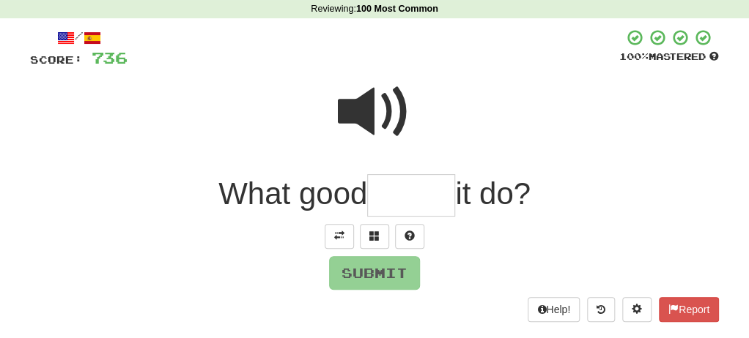
click at [403, 191] on input "text" at bounding box center [411, 195] width 88 height 43
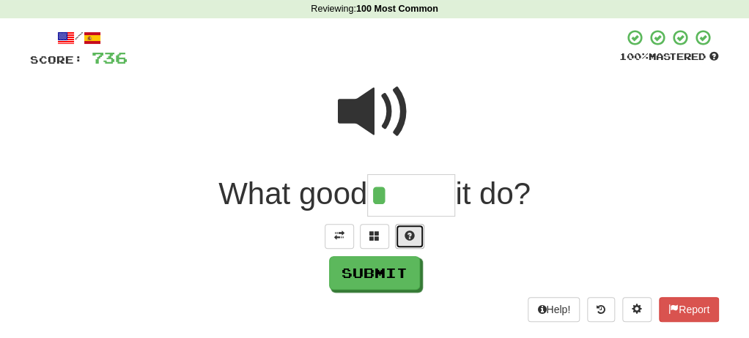
click at [412, 238] on span at bounding box center [409, 236] width 10 height 10
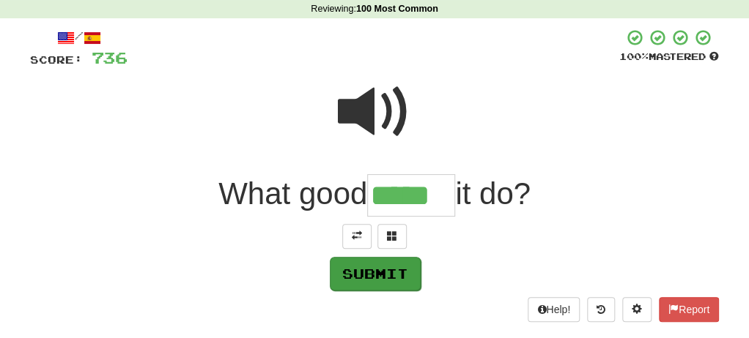
type input "*****"
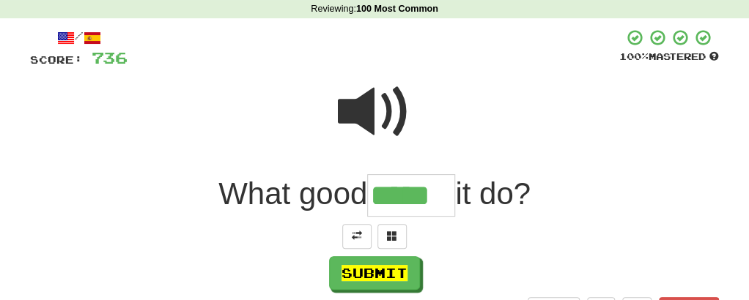
scroll to position [214, 0]
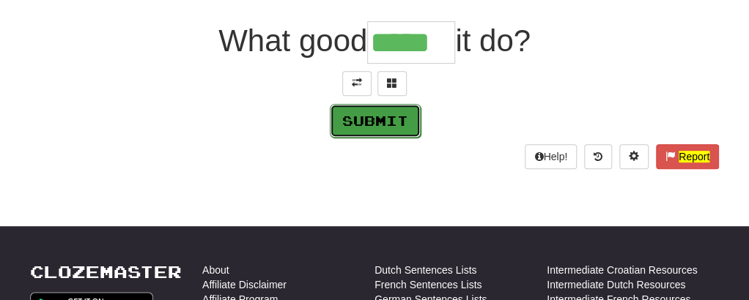
click at [374, 119] on button "Submit" at bounding box center [375, 121] width 91 height 34
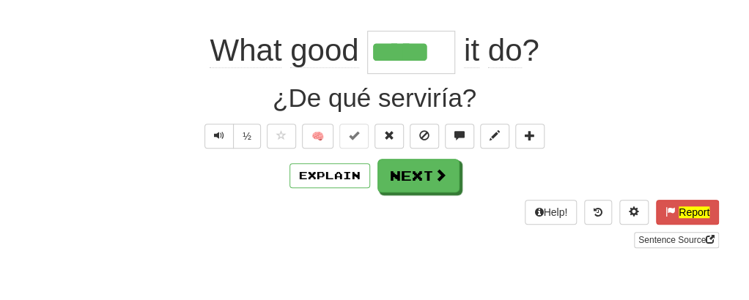
scroll to position [223, 0]
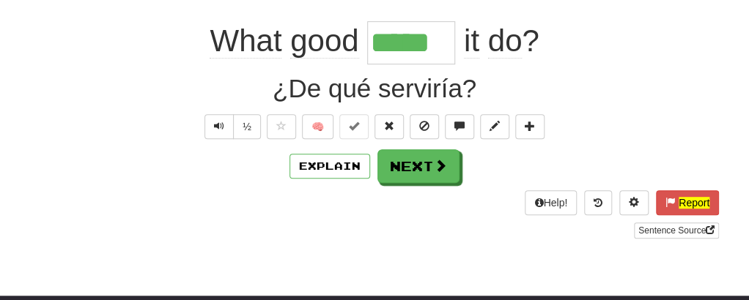
click at [386, 48] on input "*****" at bounding box center [411, 42] width 88 height 43
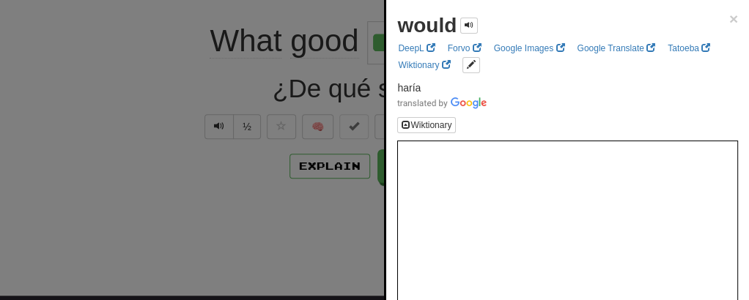
click at [243, 141] on div at bounding box center [374, 150] width 749 height 300
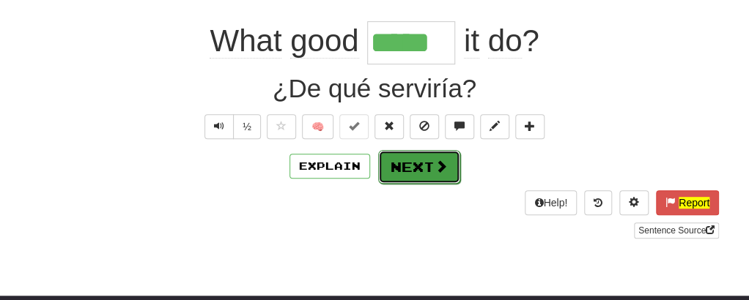
click at [400, 174] on button "Next" at bounding box center [419, 167] width 82 height 34
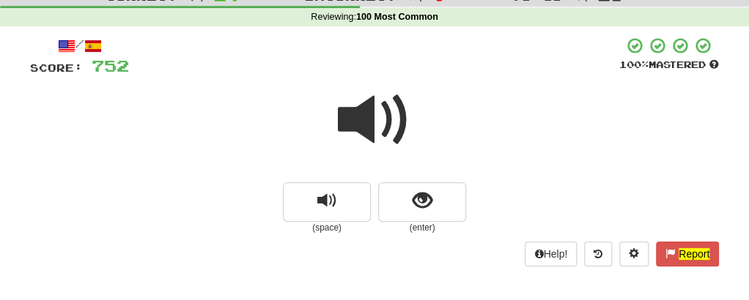
scroll to position [105, 0]
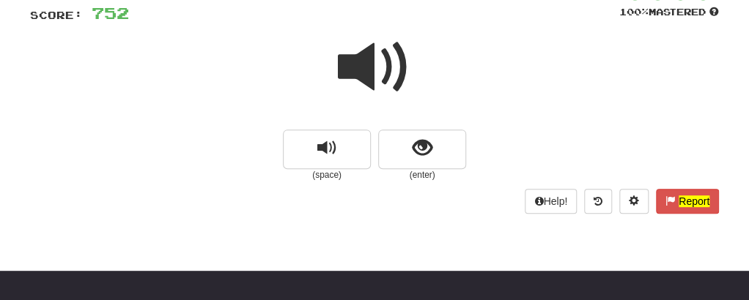
click at [365, 63] on span at bounding box center [374, 67] width 73 height 73
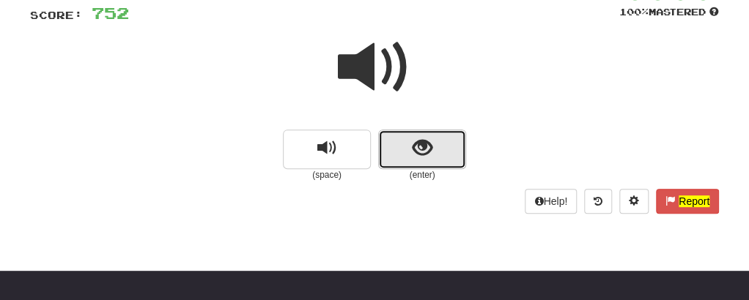
click at [387, 130] on button "show sentence" at bounding box center [422, 150] width 88 height 40
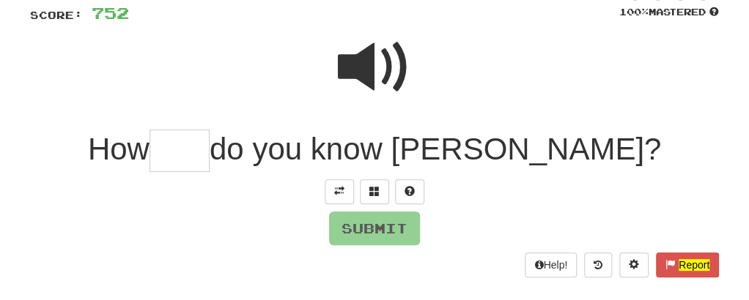
click at [209, 148] on input "text" at bounding box center [179, 151] width 60 height 43
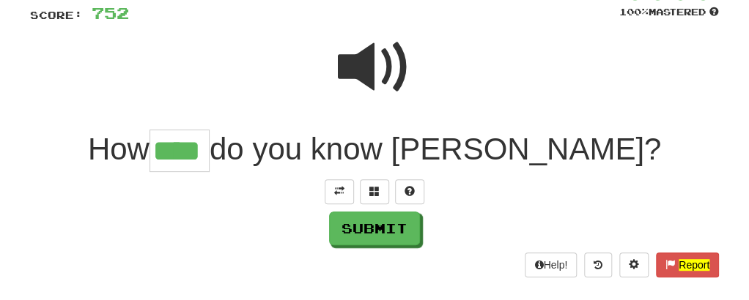
type input "****"
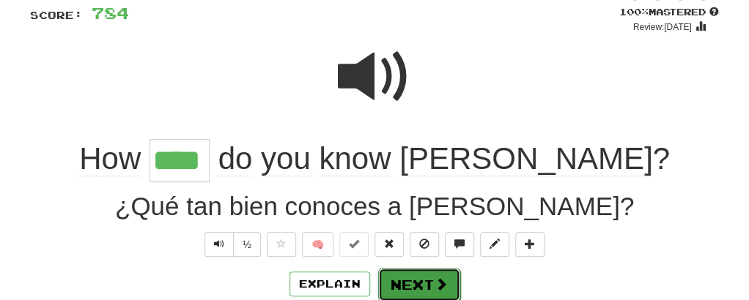
drag, startPoint x: 404, startPoint y: 278, endPoint x: 395, endPoint y: 281, distance: 9.8
click at [395, 281] on button "Next" at bounding box center [419, 285] width 82 height 34
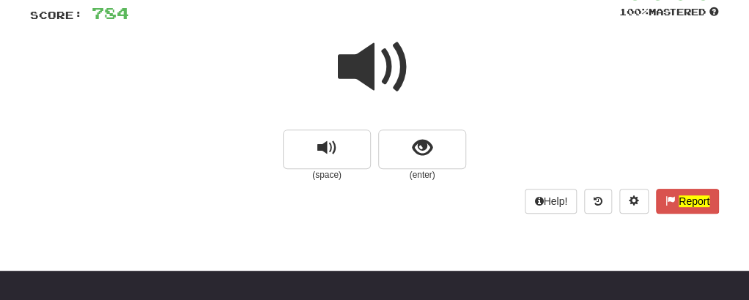
click at [363, 60] on span at bounding box center [374, 67] width 73 height 73
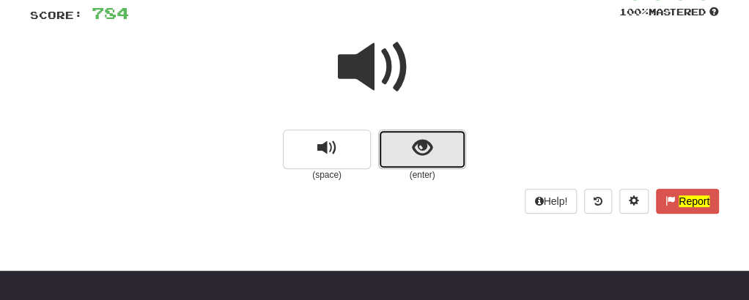
click at [396, 143] on button "show sentence" at bounding box center [422, 150] width 88 height 40
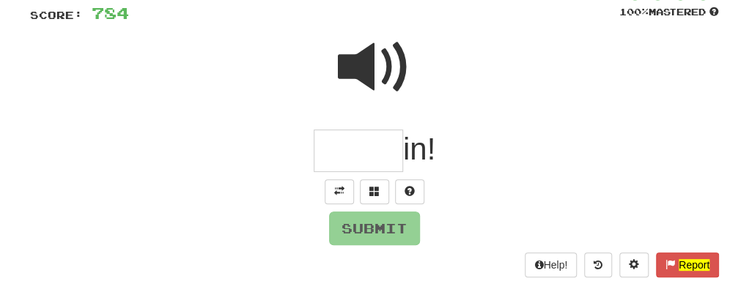
click at [366, 147] on input "text" at bounding box center [357, 151] width 89 height 43
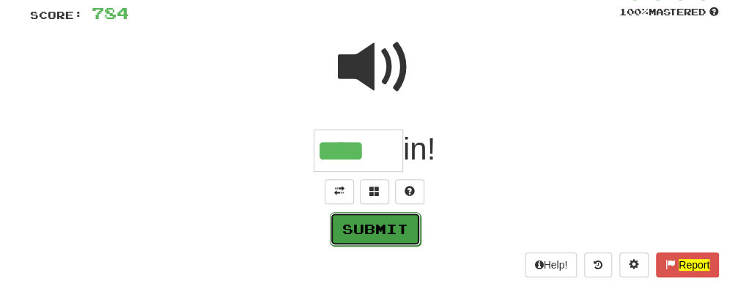
click at [360, 232] on button "Submit" at bounding box center [375, 229] width 91 height 34
type input "****"
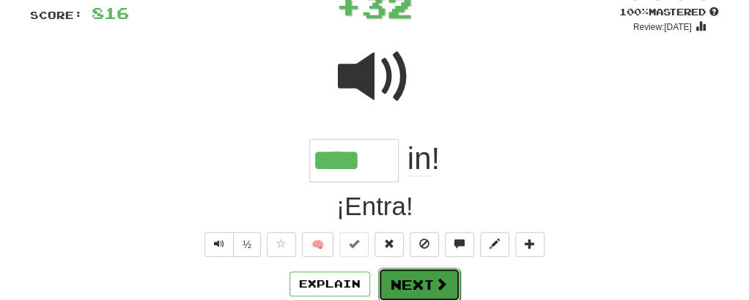
click at [395, 270] on button "Next" at bounding box center [419, 285] width 82 height 34
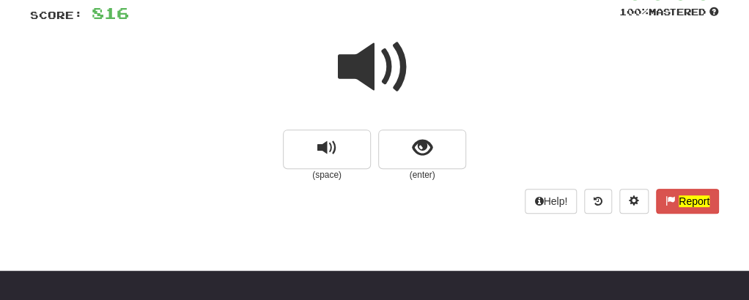
click at [370, 73] on span at bounding box center [374, 67] width 73 height 73
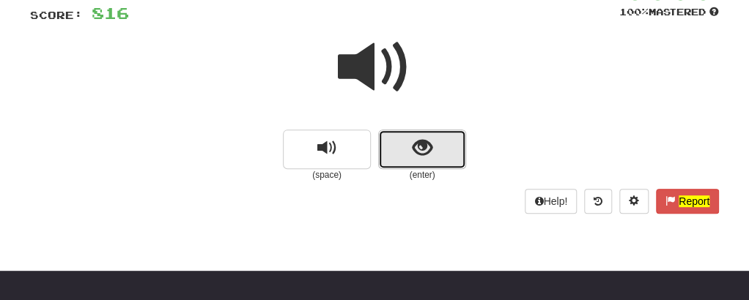
click at [395, 144] on button "show sentence" at bounding box center [422, 150] width 88 height 40
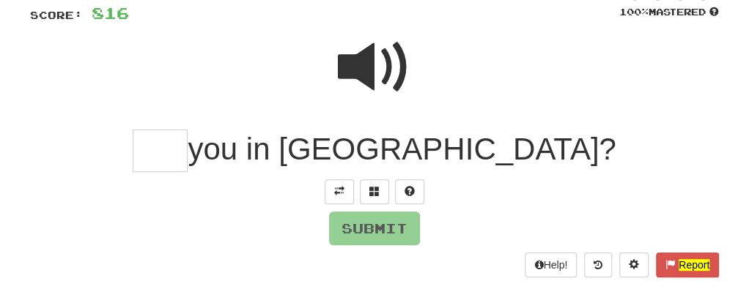
click at [354, 152] on span "you in [GEOGRAPHIC_DATA]?" at bounding box center [402, 149] width 428 height 34
click at [188, 153] on input "text" at bounding box center [160, 151] width 55 height 43
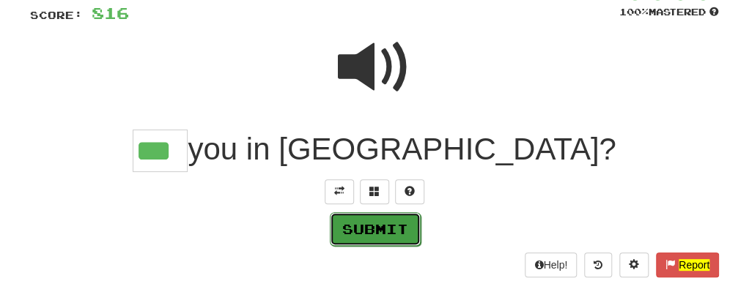
click at [360, 220] on button "Submit" at bounding box center [375, 229] width 91 height 34
type input "***"
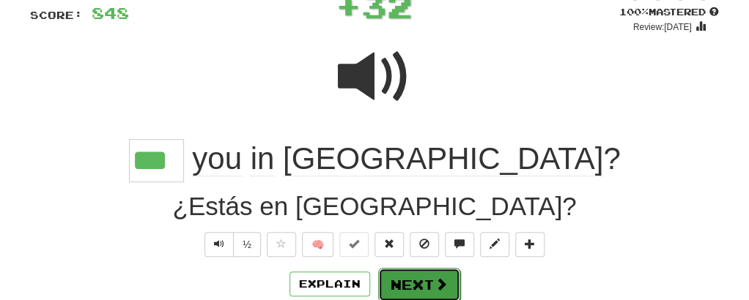
click at [396, 287] on button "Next" at bounding box center [419, 285] width 82 height 34
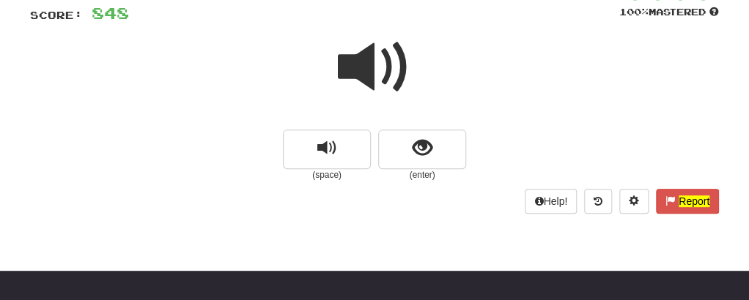
click at [369, 47] on span at bounding box center [374, 67] width 73 height 73
click at [397, 125] on div at bounding box center [374, 77] width 688 height 105
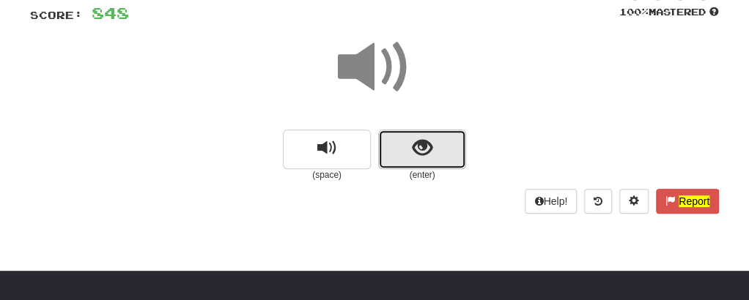
click at [396, 141] on button "show sentence" at bounding box center [422, 150] width 88 height 40
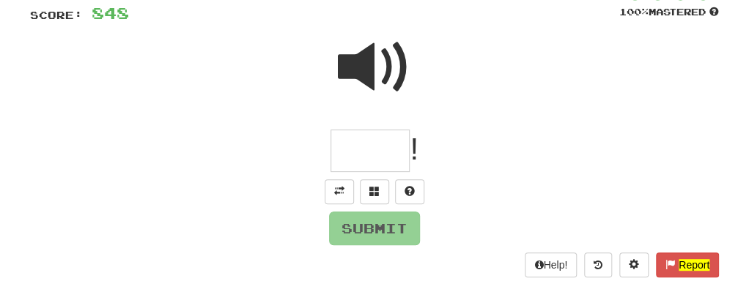
click at [376, 141] on input "text" at bounding box center [369, 151] width 79 height 43
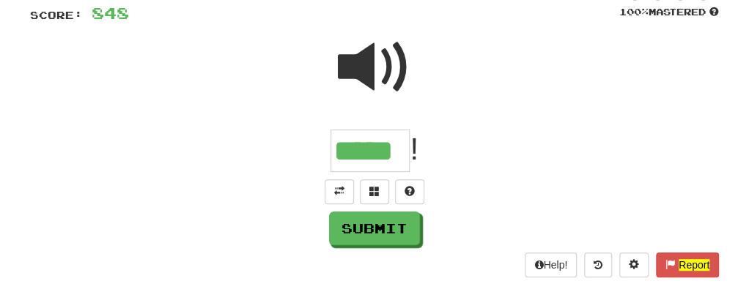
type input "*****"
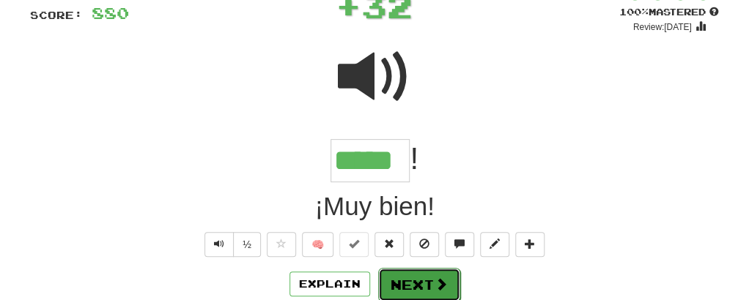
click at [392, 282] on button "Next" at bounding box center [419, 285] width 82 height 34
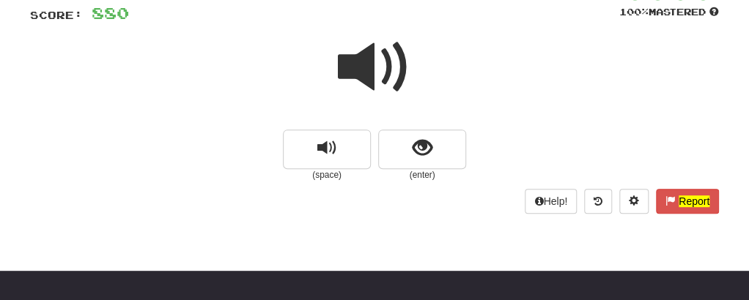
click at [355, 62] on span at bounding box center [374, 67] width 73 height 73
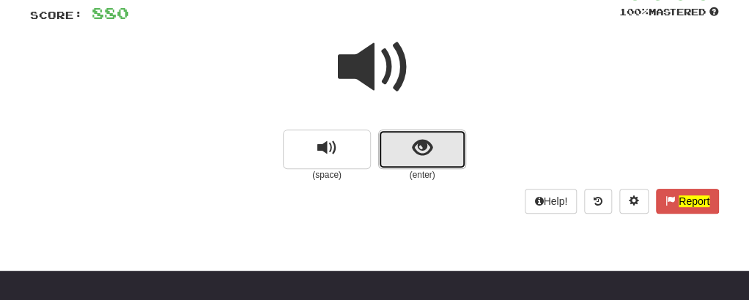
click at [404, 144] on button "show sentence" at bounding box center [422, 150] width 88 height 40
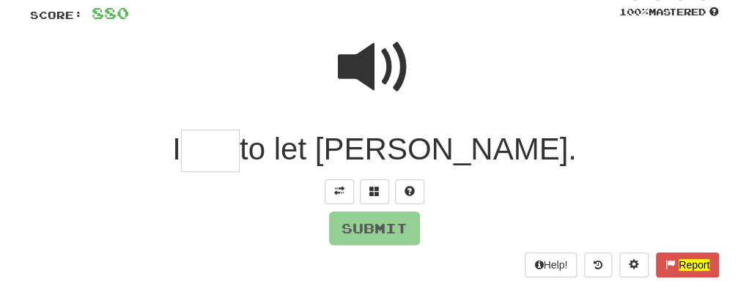
click at [240, 152] on input "text" at bounding box center [210, 151] width 59 height 43
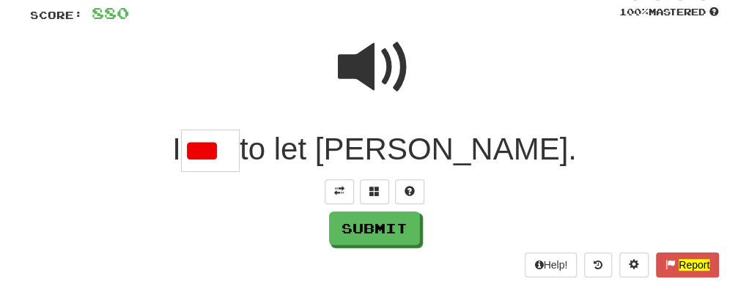
scroll to position [0, 0]
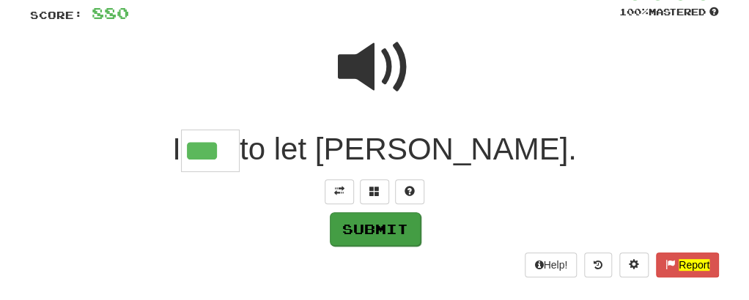
type input "***"
click at [363, 220] on button "Submit" at bounding box center [375, 229] width 91 height 34
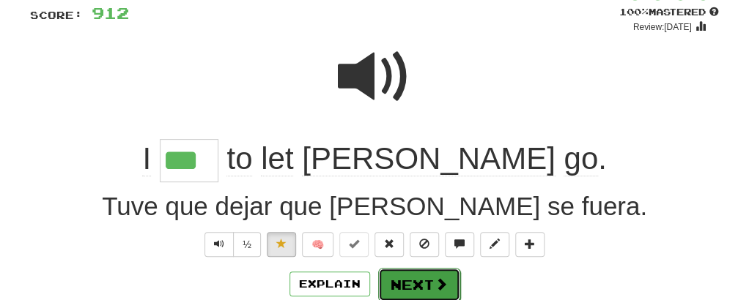
click at [393, 278] on button "Next" at bounding box center [419, 285] width 82 height 34
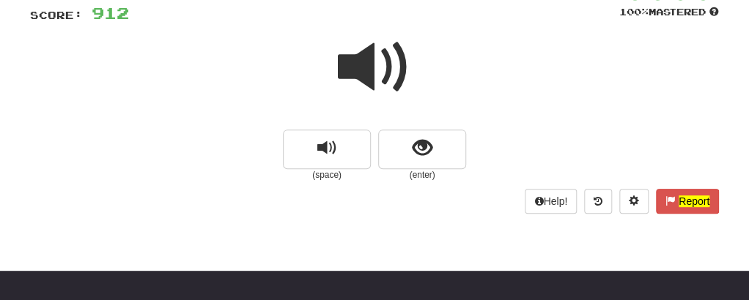
click at [357, 70] on span at bounding box center [374, 67] width 73 height 73
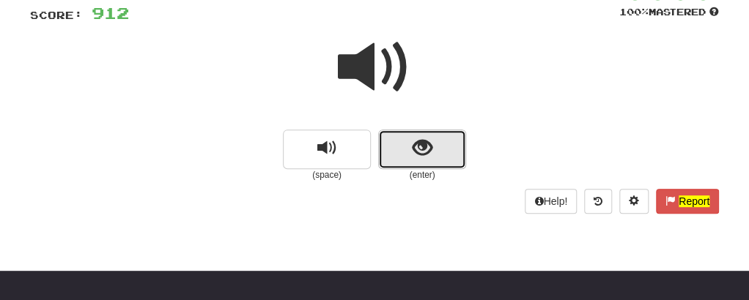
click at [406, 147] on button "show sentence" at bounding box center [422, 150] width 88 height 40
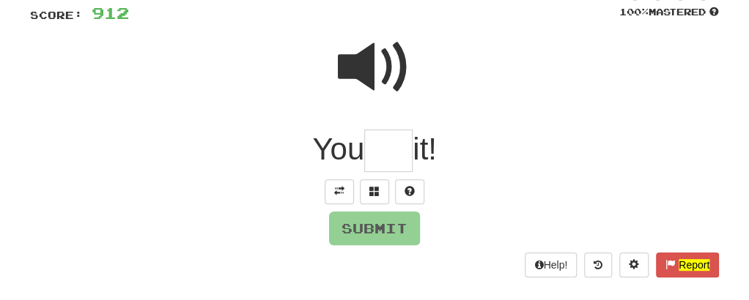
click at [396, 153] on input "text" at bounding box center [388, 151] width 48 height 43
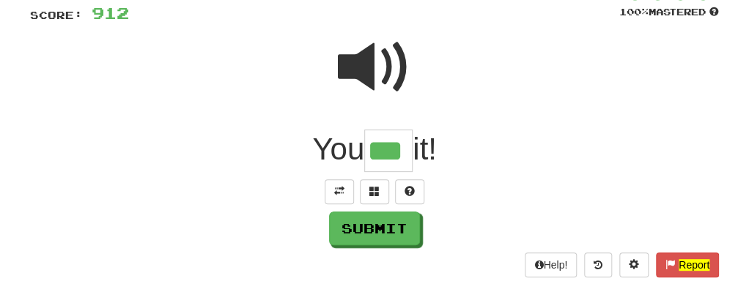
type input "***"
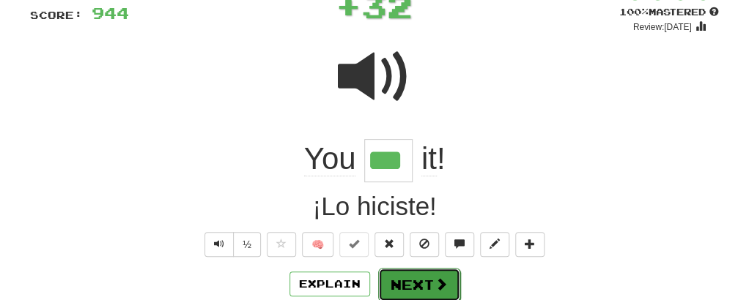
click at [417, 274] on button "Next" at bounding box center [419, 285] width 82 height 34
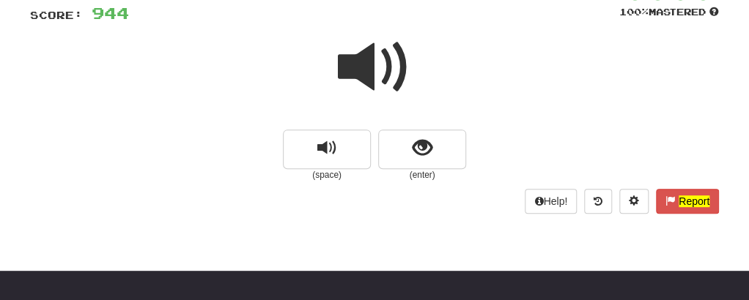
click at [373, 81] on span at bounding box center [374, 67] width 73 height 73
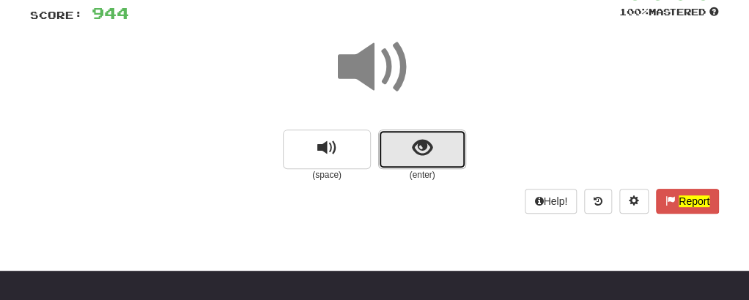
click at [385, 155] on button "show sentence" at bounding box center [422, 150] width 88 height 40
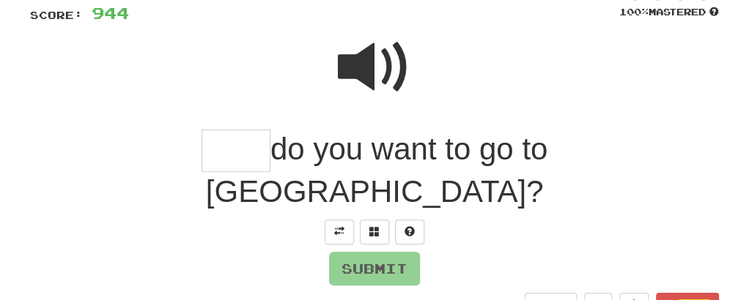
click at [201, 158] on input "text" at bounding box center [235, 151] width 69 height 43
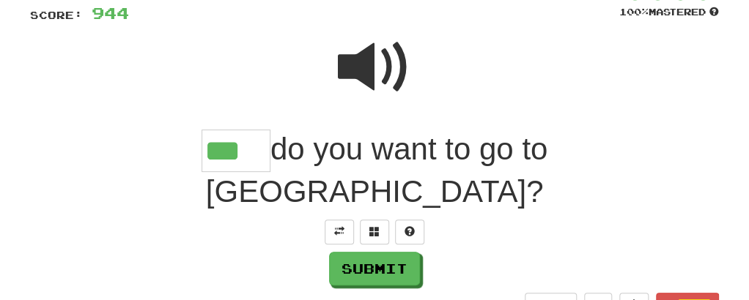
type input "***"
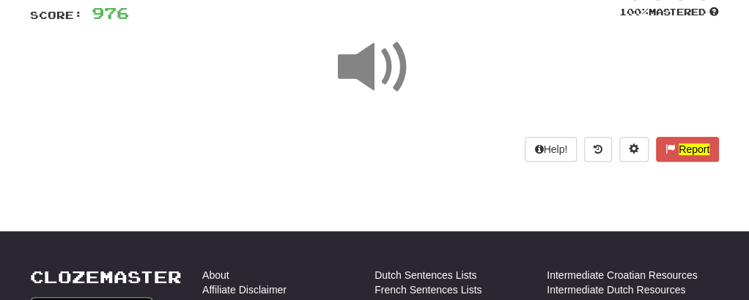
click at [374, 73] on span at bounding box center [374, 67] width 73 height 73
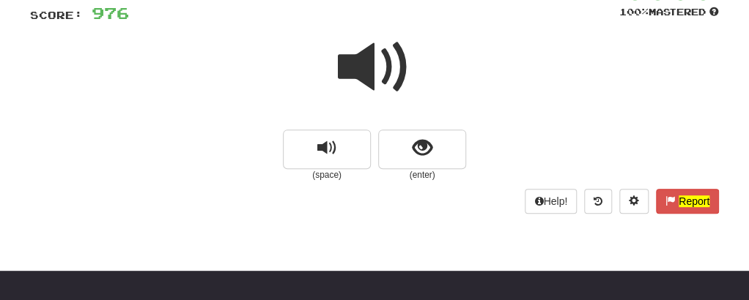
click at [374, 73] on span at bounding box center [374, 67] width 73 height 73
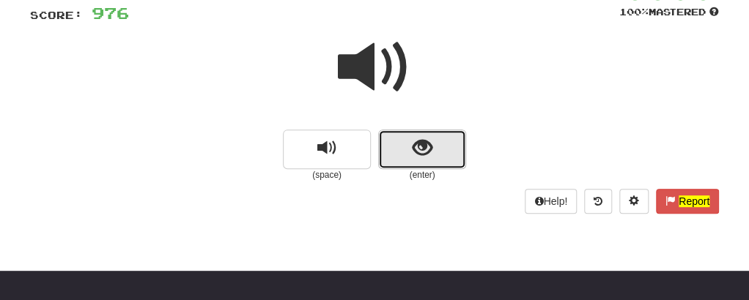
click at [398, 152] on button "show sentence" at bounding box center [422, 150] width 88 height 40
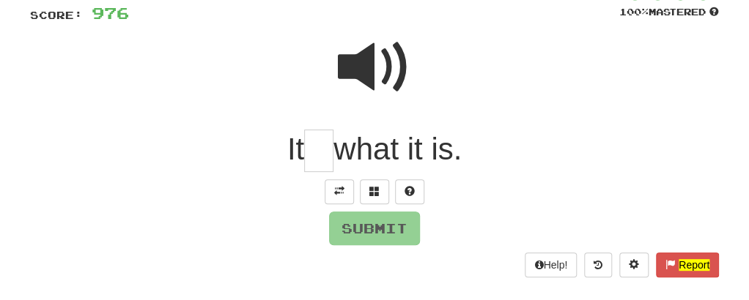
click at [318, 149] on input "text" at bounding box center [318, 151] width 29 height 43
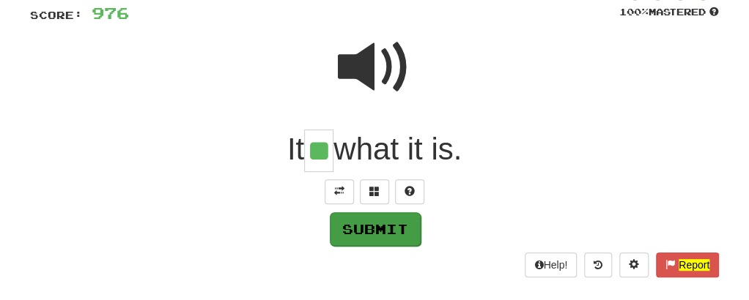
type input "**"
click at [338, 226] on button "Submit" at bounding box center [375, 229] width 91 height 34
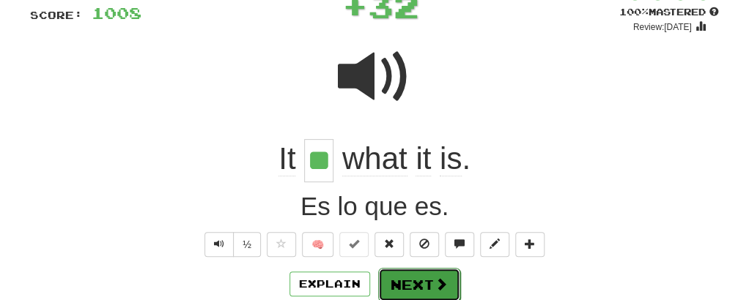
click at [409, 282] on button "Next" at bounding box center [419, 285] width 82 height 34
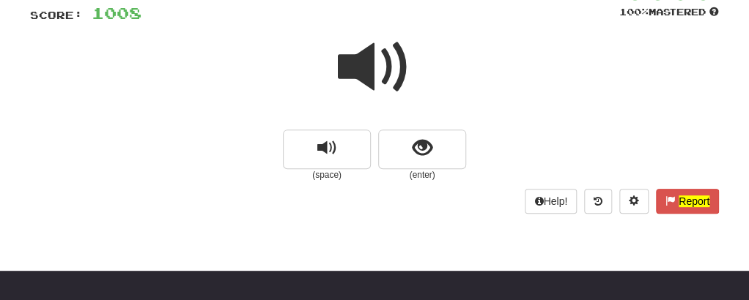
click at [360, 94] on span at bounding box center [374, 67] width 73 height 73
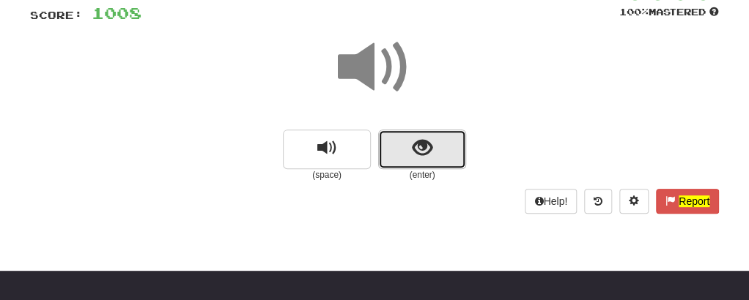
click at [396, 159] on button "show sentence" at bounding box center [422, 150] width 88 height 40
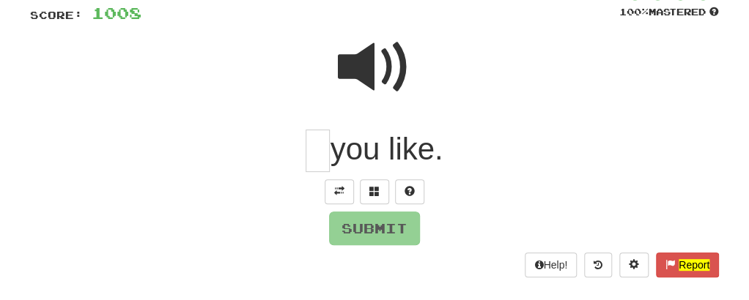
click at [332, 164] on span "you like." at bounding box center [386, 149] width 113 height 34
click at [319, 144] on input "text" at bounding box center [317, 151] width 24 height 43
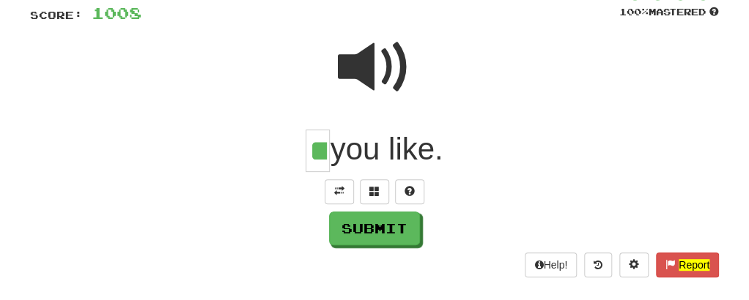
type input "**"
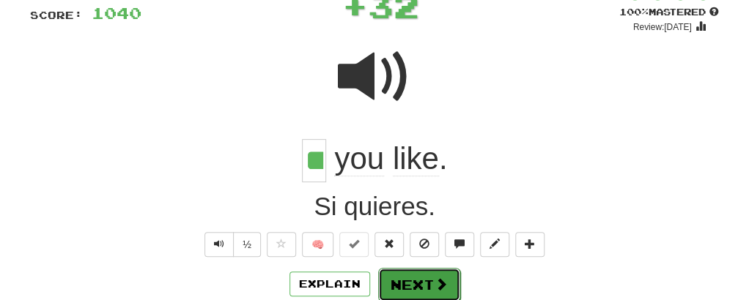
click at [399, 279] on button "Next" at bounding box center [419, 285] width 82 height 34
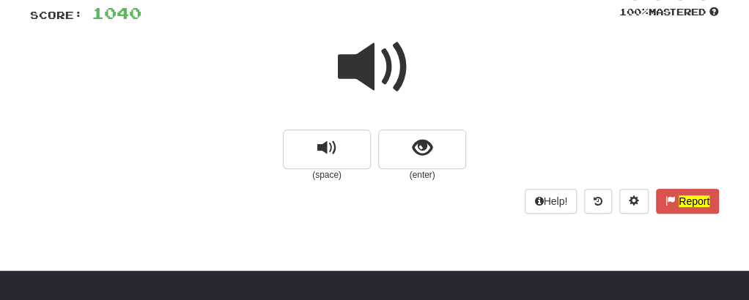
click at [371, 55] on span at bounding box center [374, 67] width 73 height 73
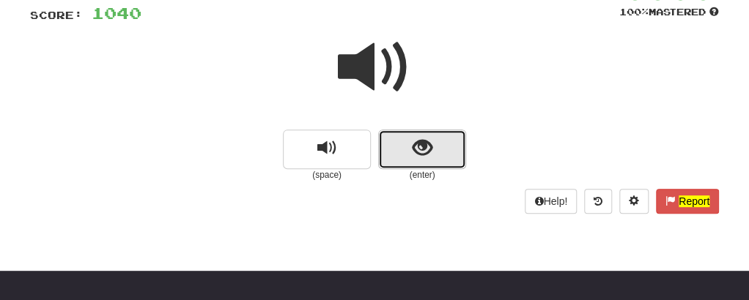
click at [386, 140] on button "show sentence" at bounding box center [422, 150] width 88 height 40
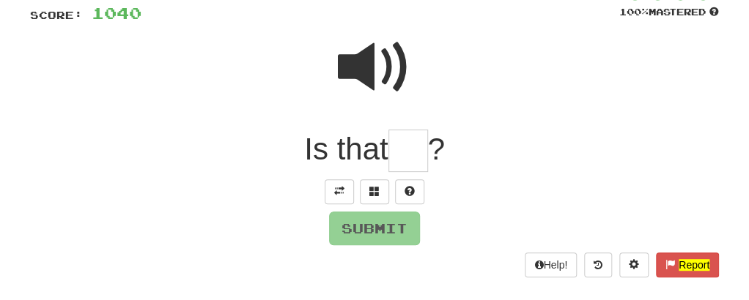
click at [413, 151] on input "text" at bounding box center [408, 151] width 40 height 43
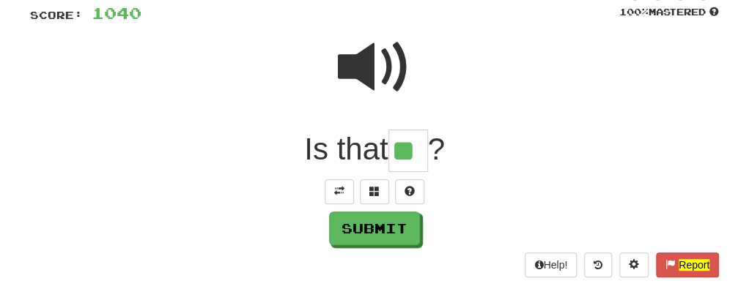
type input "**"
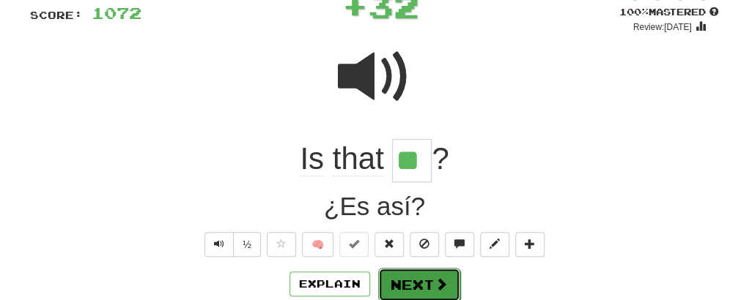
click at [425, 285] on button "Next" at bounding box center [419, 285] width 82 height 34
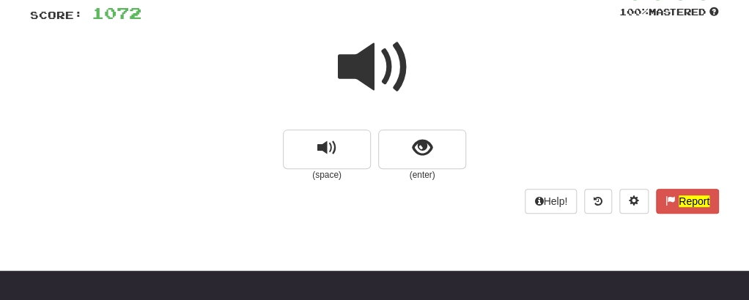
click at [392, 73] on span at bounding box center [374, 67] width 73 height 73
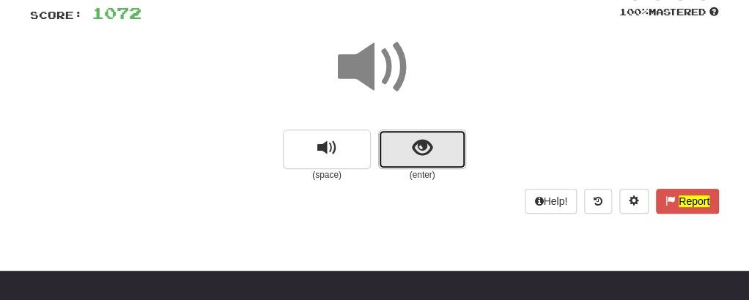
click at [417, 156] on span "show sentence" at bounding box center [422, 148] width 20 height 20
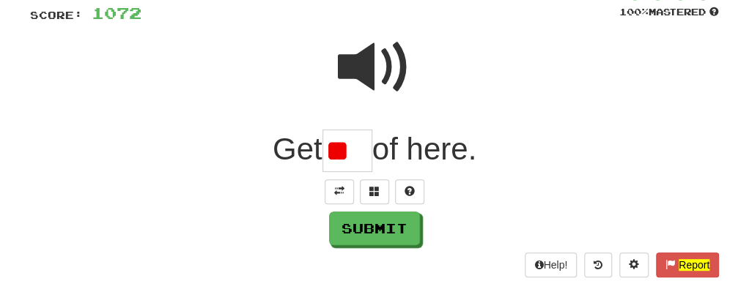
type input "*"
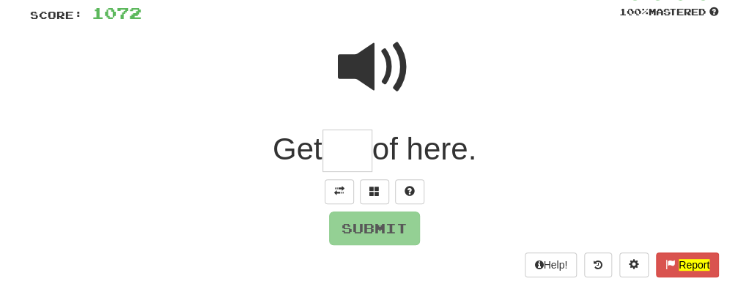
click at [375, 73] on span at bounding box center [374, 67] width 73 height 73
click at [352, 157] on input "text" at bounding box center [347, 151] width 50 height 43
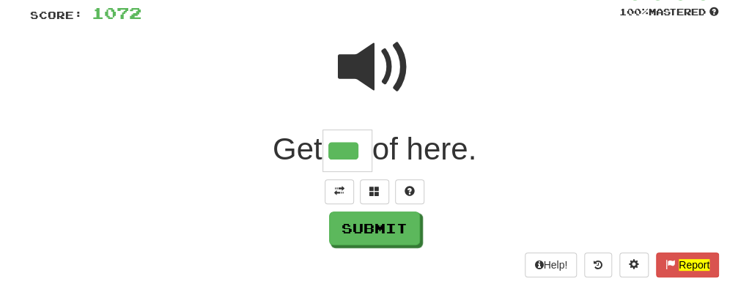
type input "***"
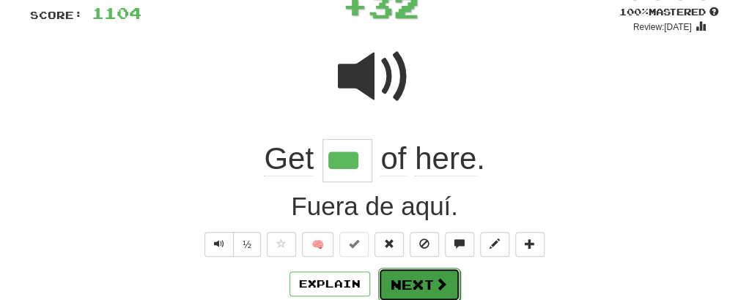
click at [408, 295] on button "Next" at bounding box center [419, 285] width 82 height 34
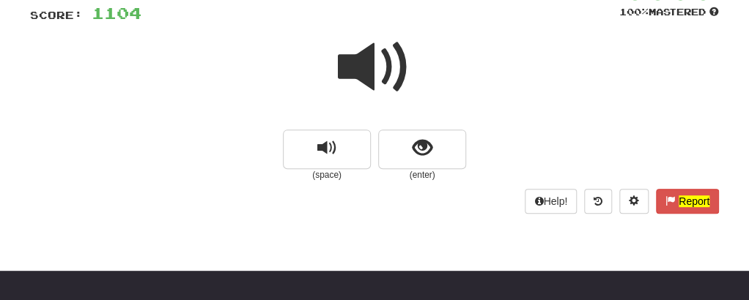
click at [367, 69] on span at bounding box center [374, 67] width 73 height 73
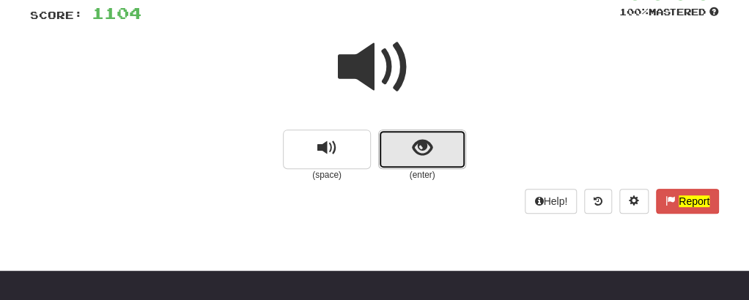
click at [393, 146] on button "show sentence" at bounding box center [422, 150] width 88 height 40
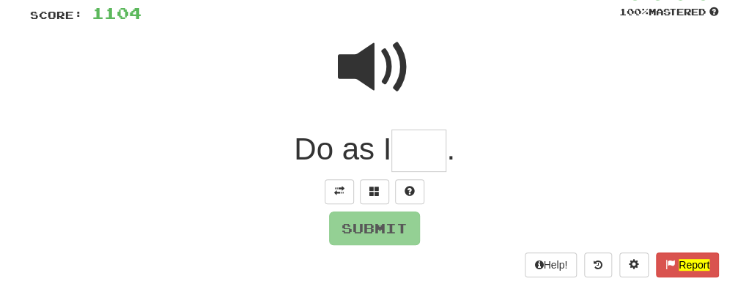
click at [418, 163] on input "text" at bounding box center [418, 151] width 55 height 43
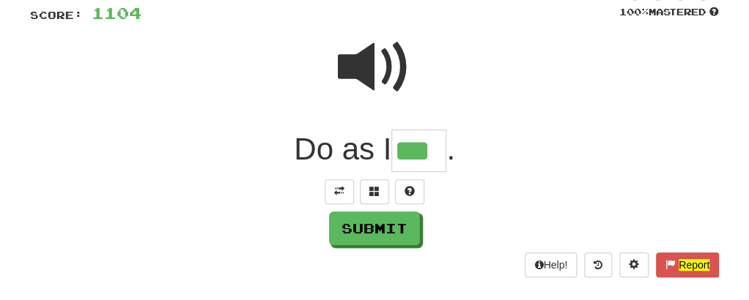
type input "***"
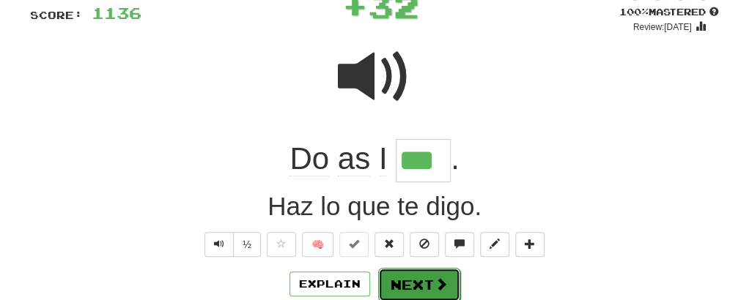
click at [401, 269] on button "Next" at bounding box center [419, 285] width 82 height 34
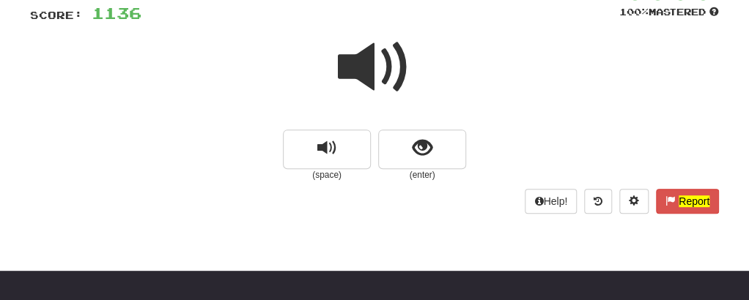
click at [409, 59] on span at bounding box center [374, 67] width 73 height 73
click at [368, 61] on span at bounding box center [374, 67] width 73 height 73
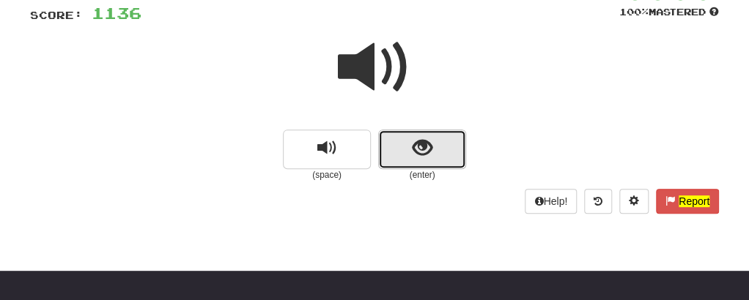
click at [405, 141] on button "show sentence" at bounding box center [422, 150] width 88 height 40
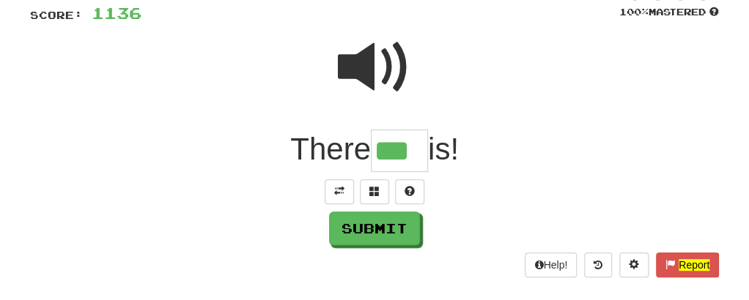
type input "***"
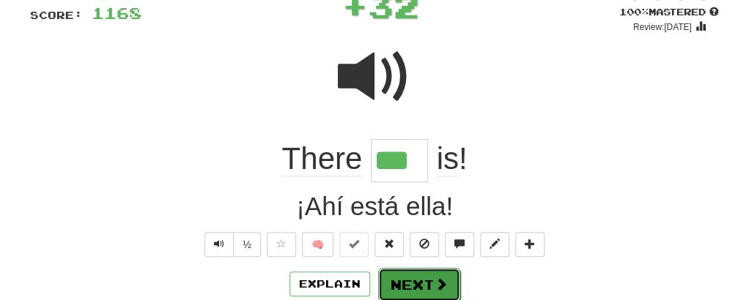
click at [422, 275] on button "Next" at bounding box center [419, 285] width 82 height 34
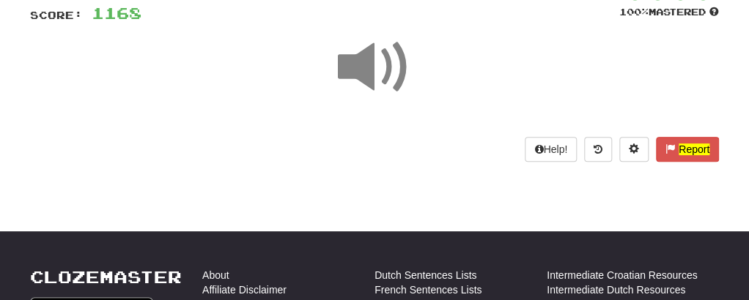
click at [368, 71] on span at bounding box center [374, 67] width 73 height 73
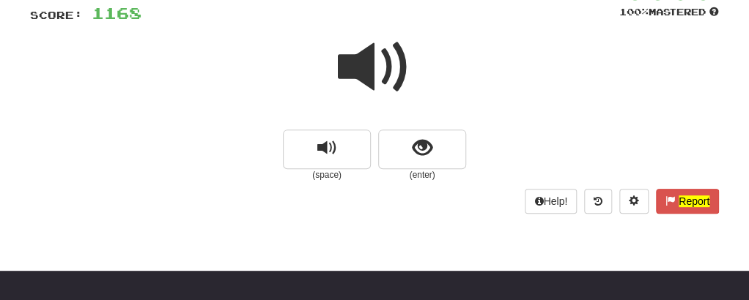
click at [368, 71] on span at bounding box center [374, 67] width 73 height 73
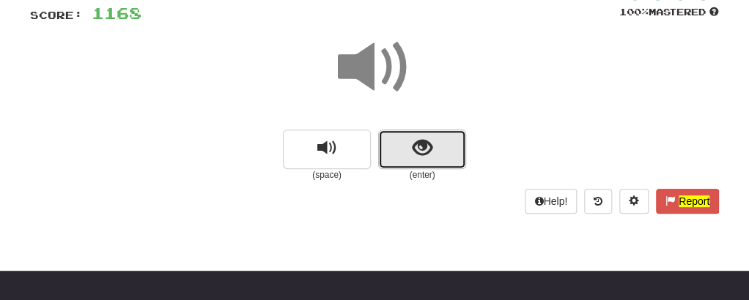
drag, startPoint x: 368, startPoint y: 71, endPoint x: 408, endPoint y: 144, distance: 83.2
click at [408, 144] on button "show sentence" at bounding box center [422, 150] width 88 height 40
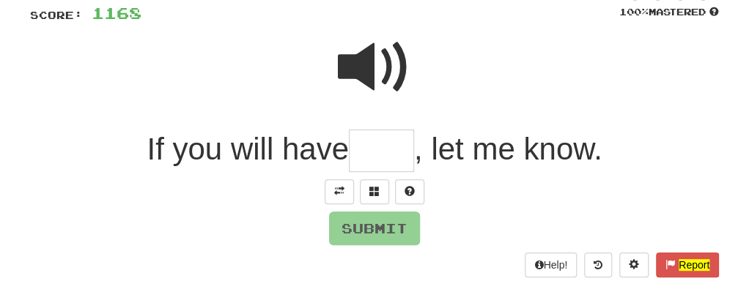
click at [389, 147] on input "text" at bounding box center [381, 151] width 65 height 43
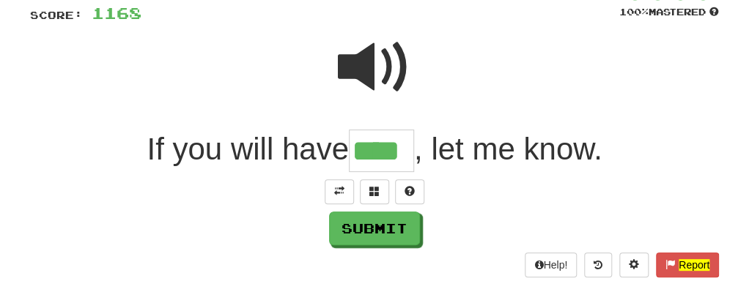
type input "****"
